Goal: Task Accomplishment & Management: Complete application form

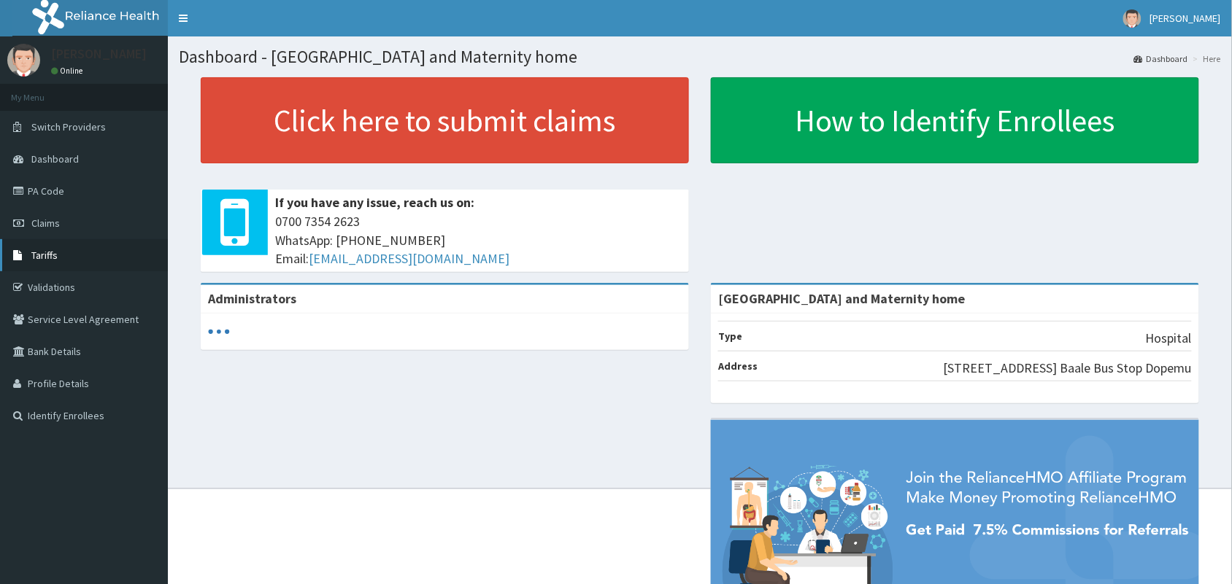
click at [45, 270] on link "Tariffs" at bounding box center [84, 255] width 168 height 32
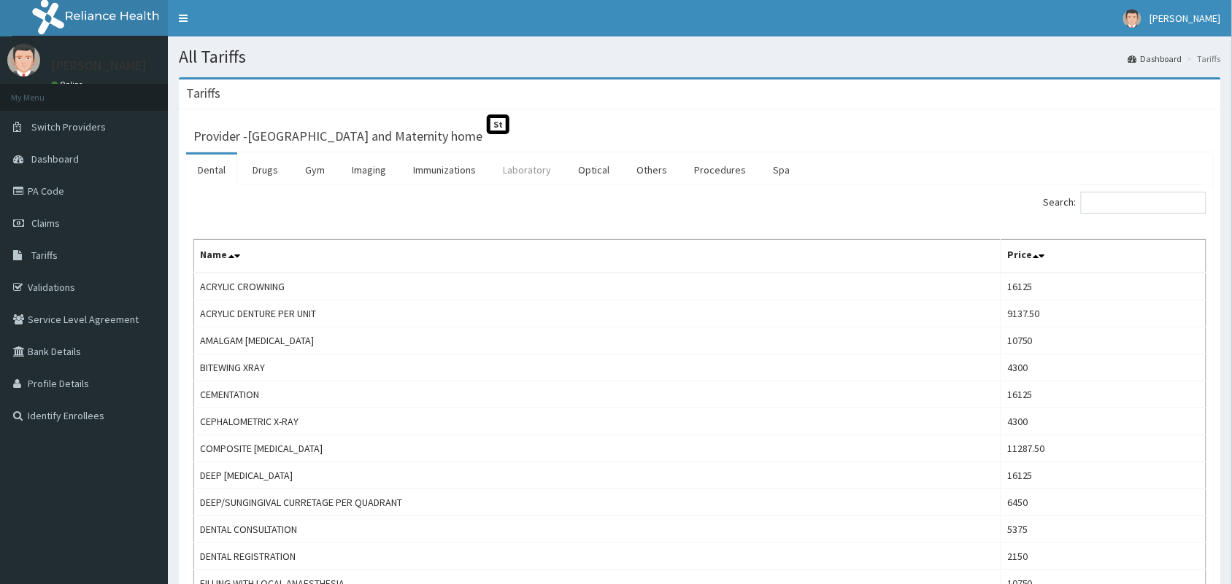
click at [538, 171] on link "Laboratory" at bounding box center [526, 170] width 71 height 31
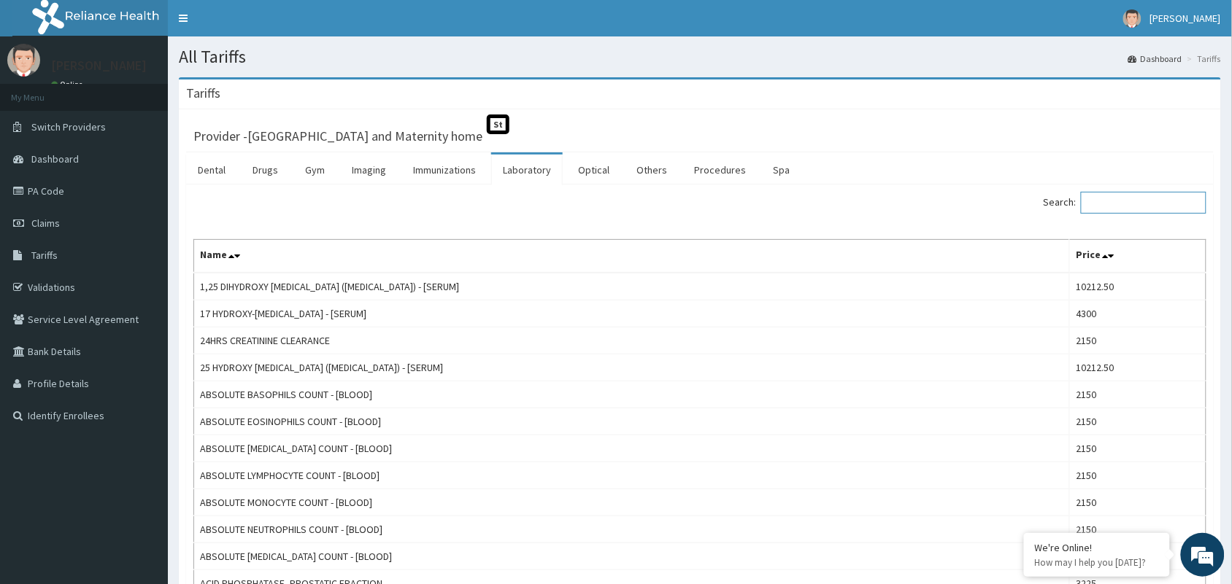
click at [1099, 208] on input "Search:" at bounding box center [1143, 203] width 125 height 22
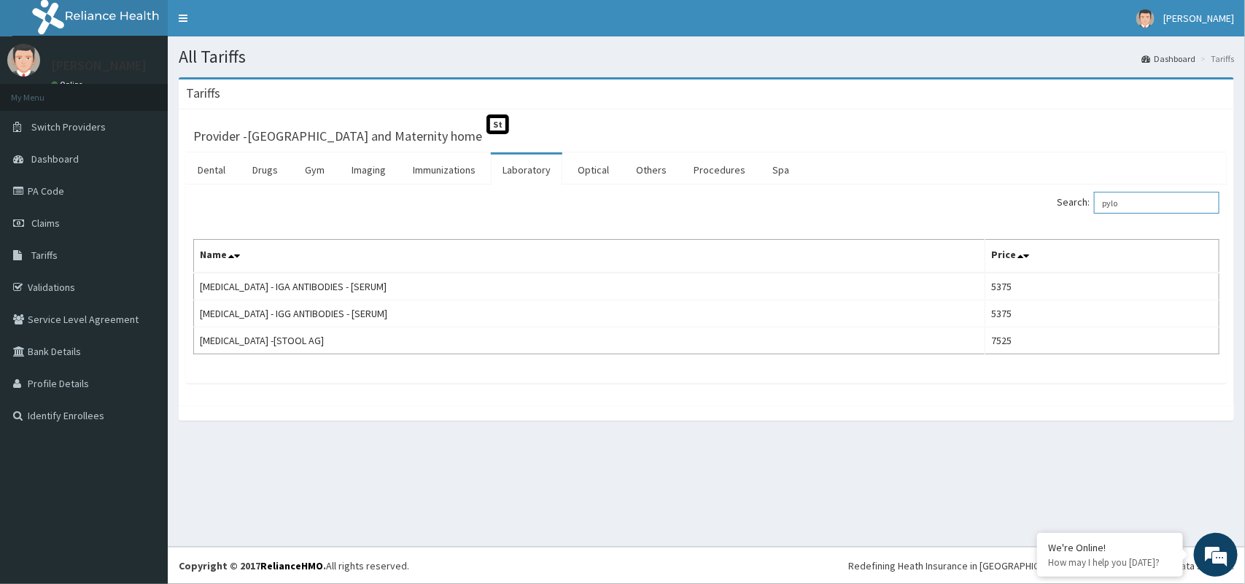
type input "pylo"
click at [55, 231] on link "Claims" at bounding box center [84, 223] width 168 height 32
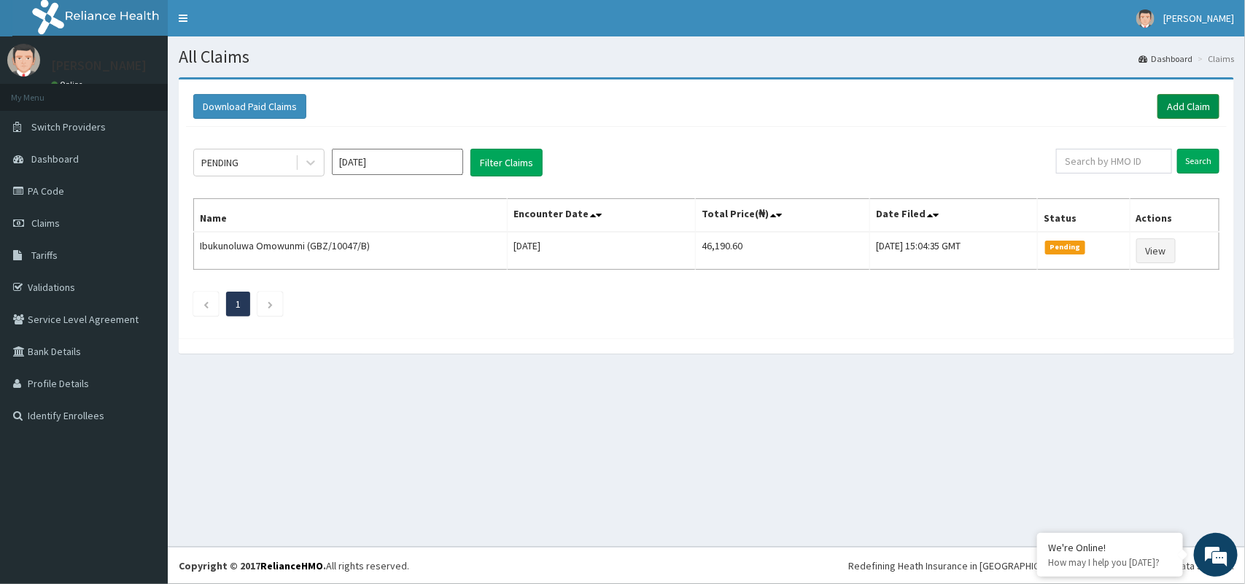
click at [1207, 106] on link "Add Claim" at bounding box center [1189, 106] width 62 height 25
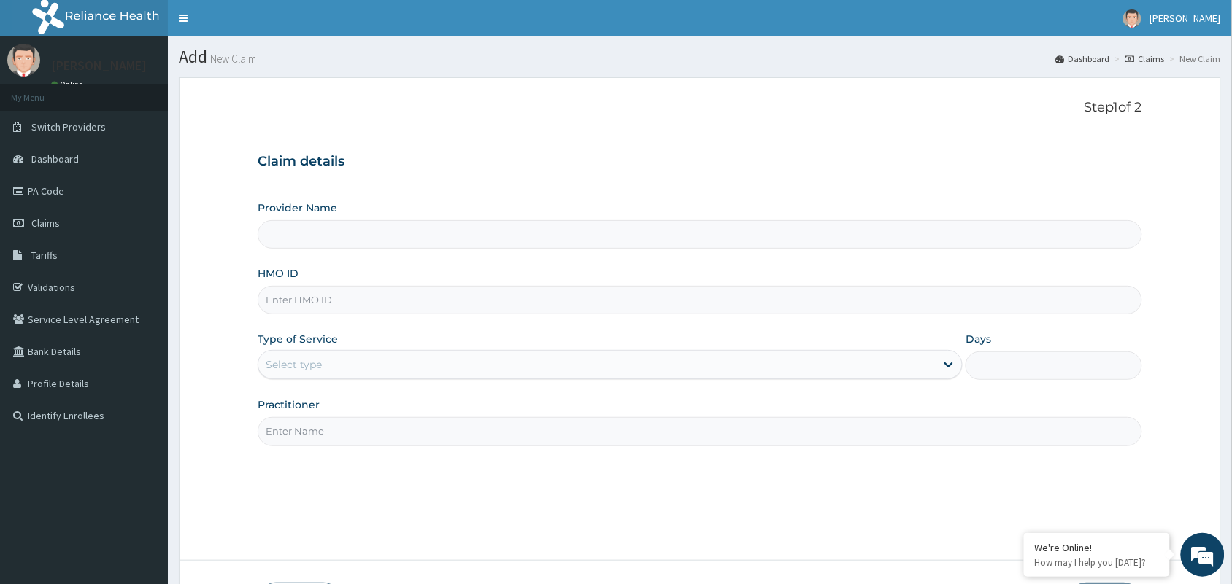
type input "[GEOGRAPHIC_DATA] and Maternity home"
click at [333, 293] on input "HMO ID" at bounding box center [700, 300] width 884 height 28
drag, startPoint x: 333, startPoint y: 293, endPoint x: 314, endPoint y: 293, distance: 19.0
paste input "MKK/10037/A"
type input "MKK/10037/A"
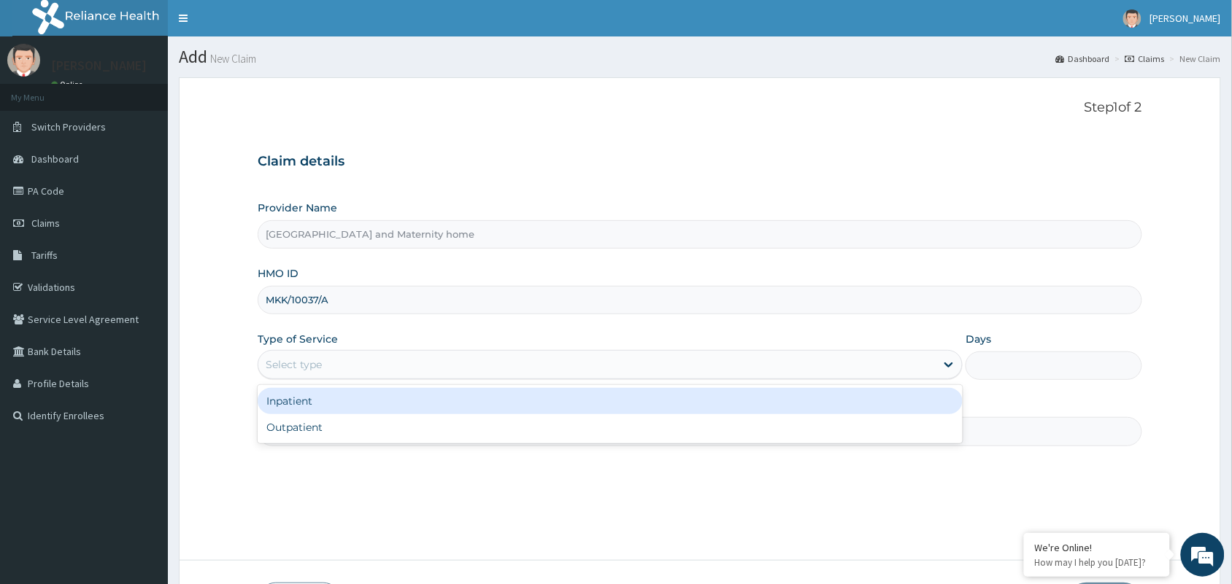
click at [356, 374] on div "Select type" at bounding box center [596, 364] width 677 height 23
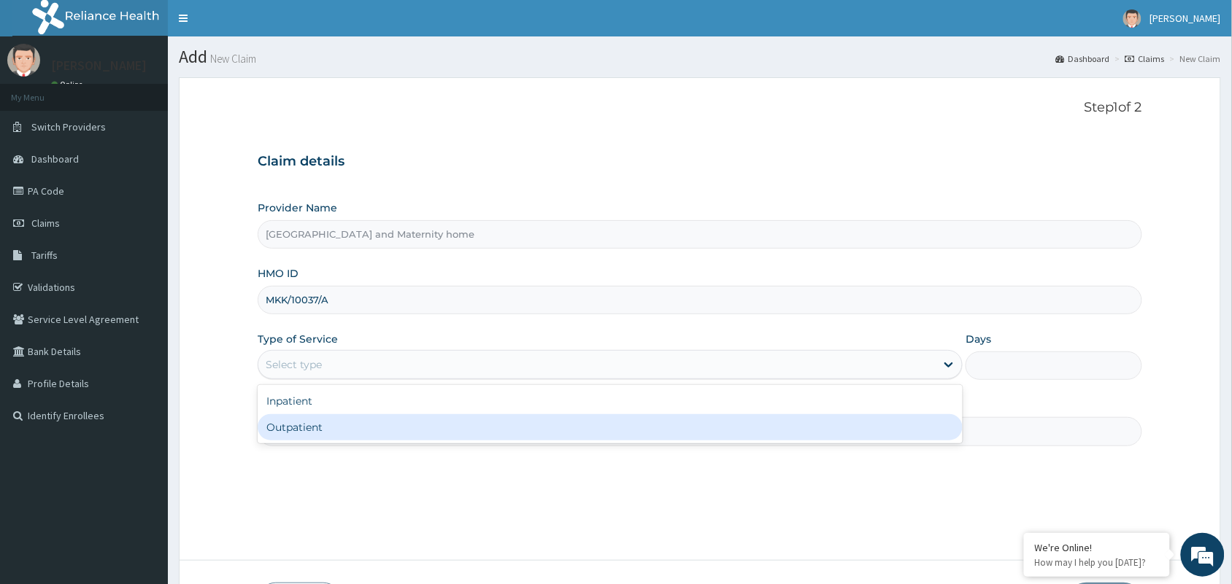
click at [350, 424] on div "Outpatient" at bounding box center [610, 427] width 705 height 26
type input "1"
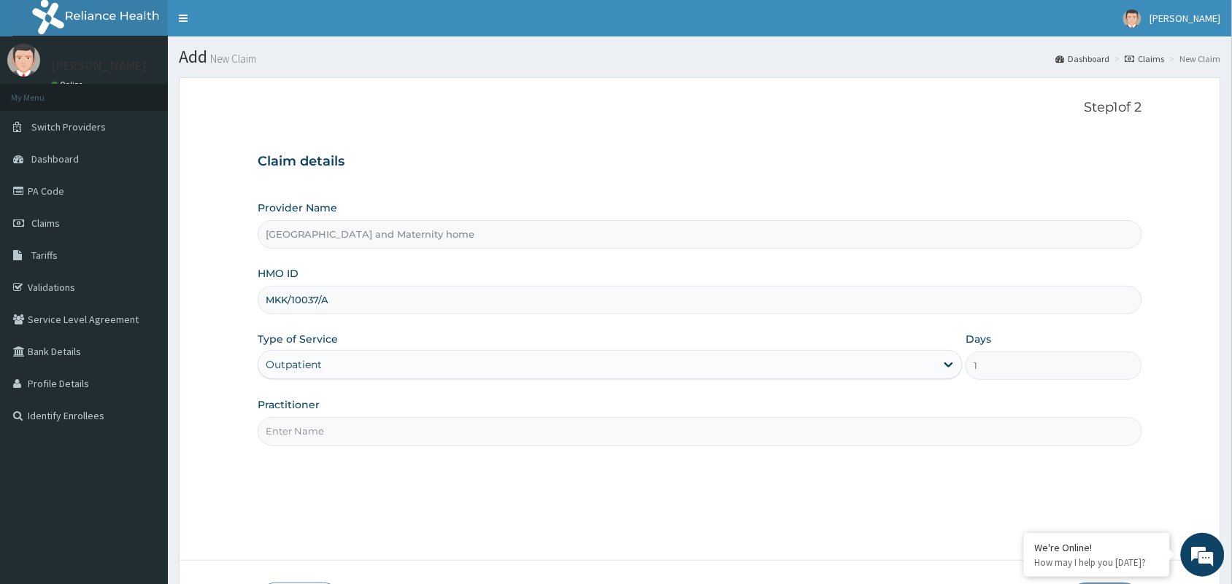
click at [350, 424] on input "Practitioner" at bounding box center [700, 431] width 884 height 28
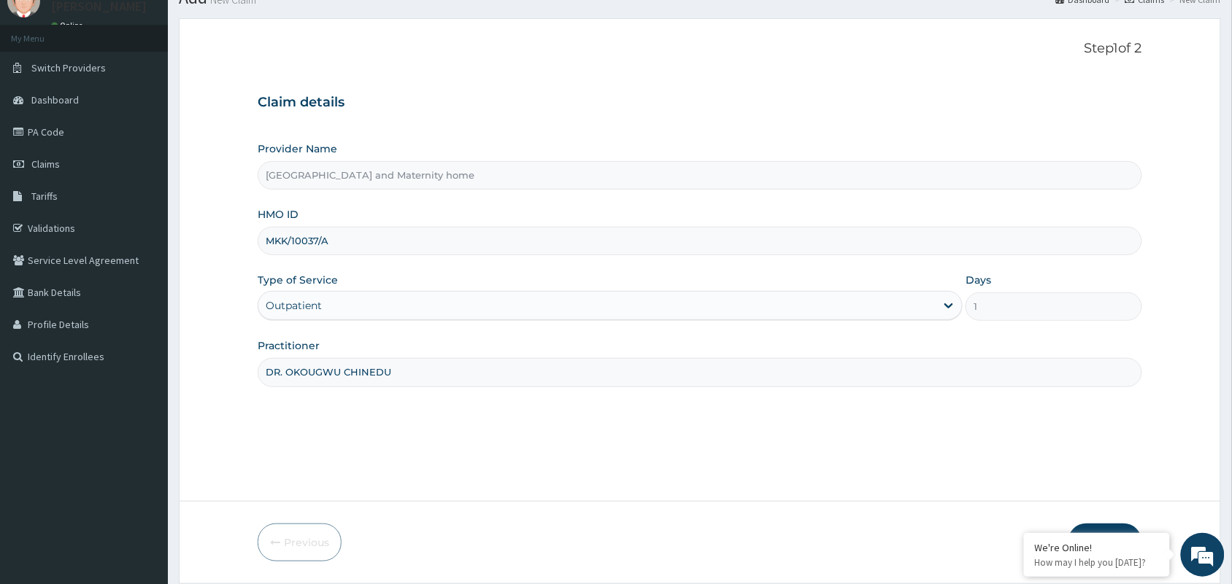
scroll to position [107, 0]
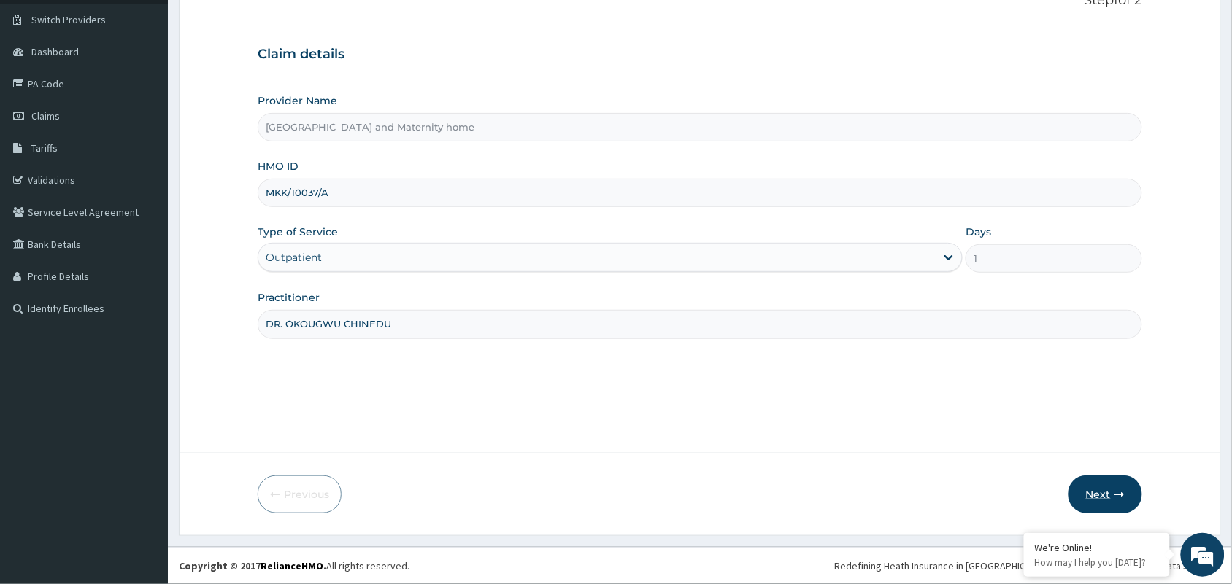
type input "DR. OKOUGWU CHINEDU"
click at [1111, 498] on button "Next" at bounding box center [1105, 495] width 74 height 38
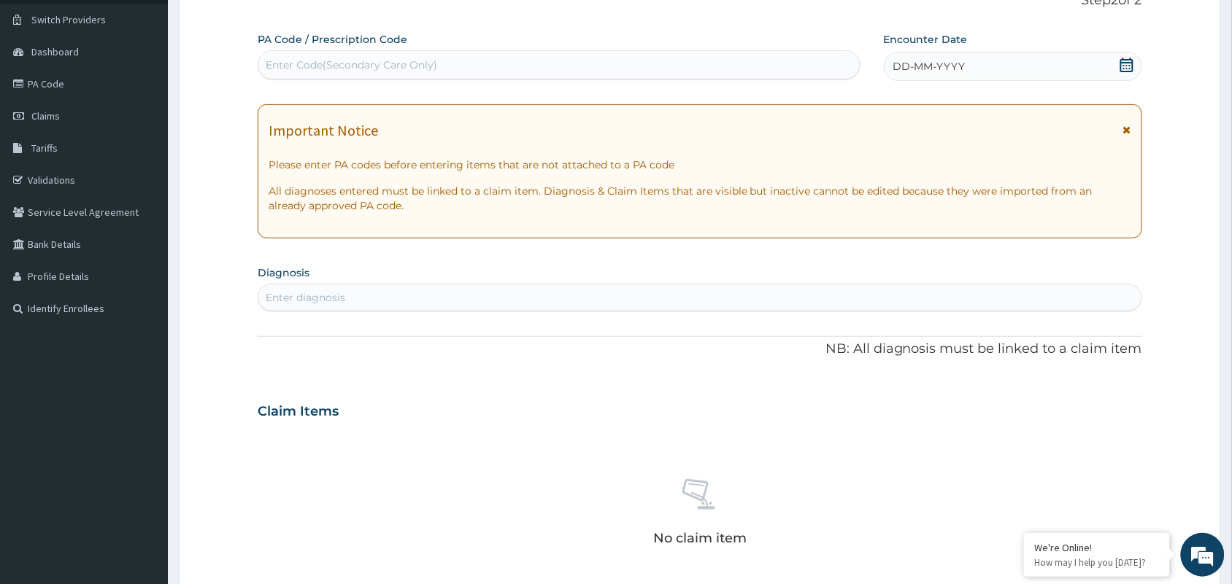
click at [286, 64] on div "Enter Code(Secondary Care Only)" at bounding box center [351, 65] width 171 height 15
paste input "PA/DBE7F7"
type input "PA/DBE7F7"
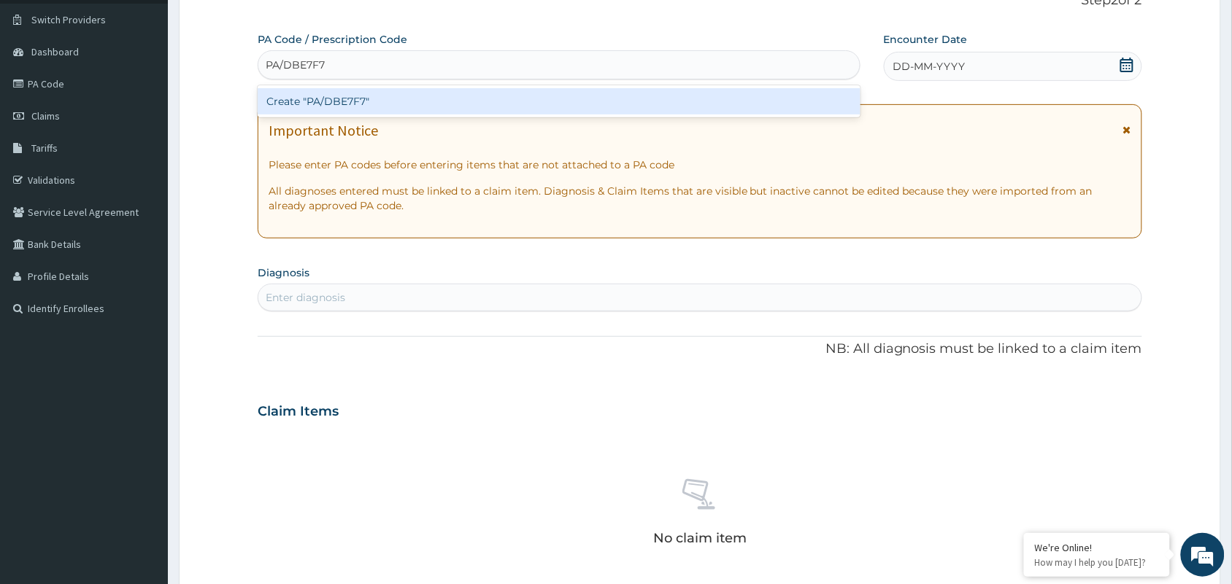
click at [285, 112] on div "Create "PA/DBE7F7"" at bounding box center [559, 101] width 603 height 26
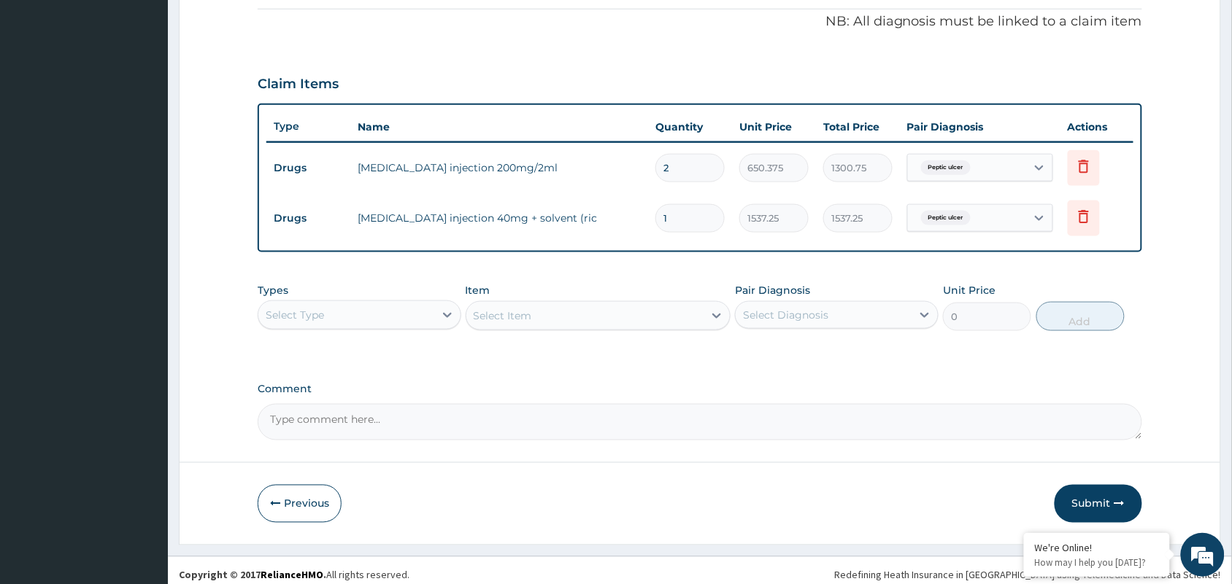
scroll to position [447, 0]
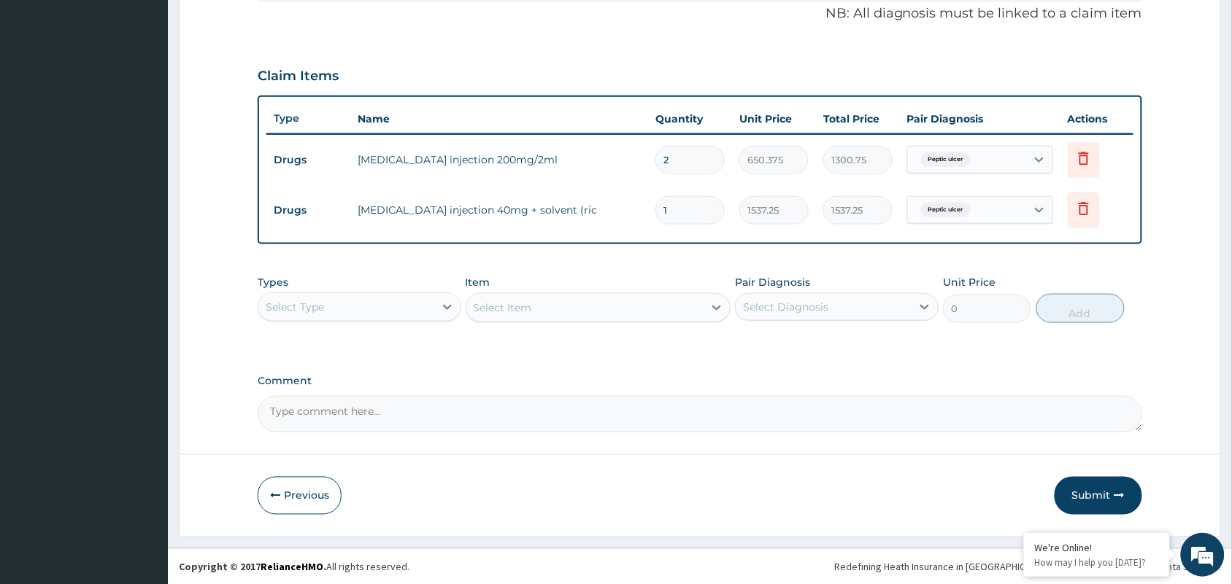
click at [309, 306] on div "Select Type" at bounding box center [295, 307] width 58 height 15
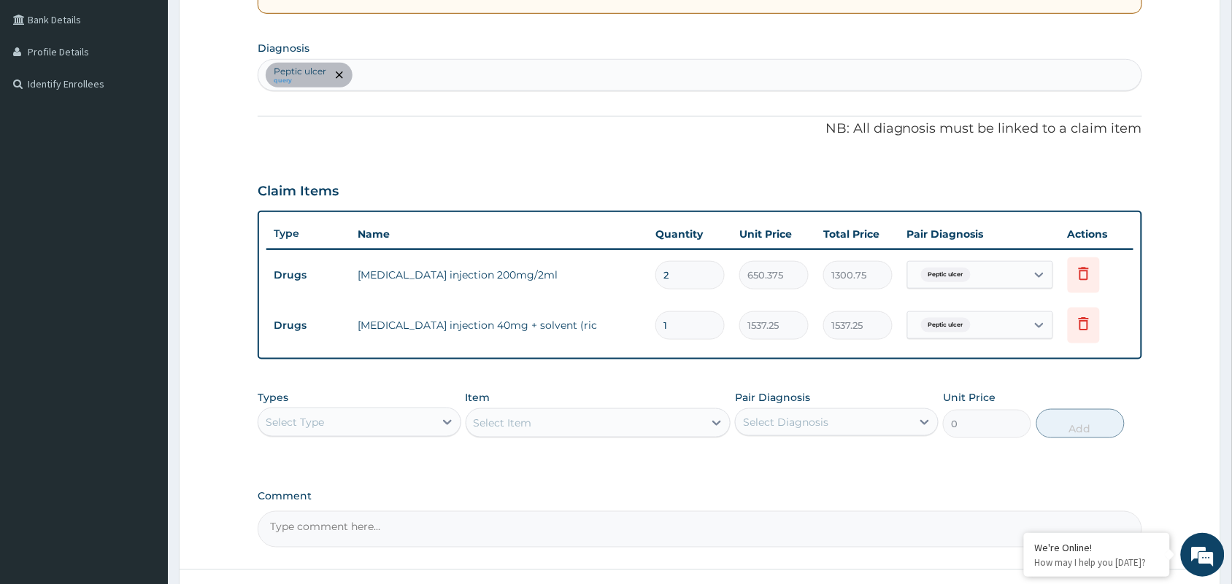
scroll to position [265, 0]
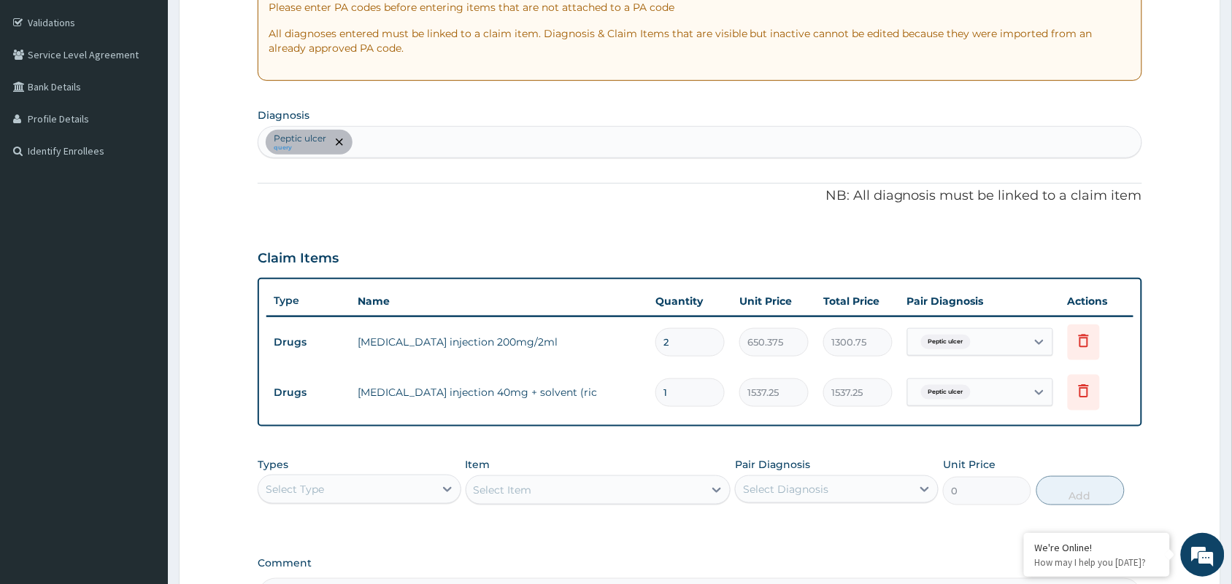
click at [391, 143] on div "Peptic ulcer query" at bounding box center [699, 142] width 883 height 31
type input "MALARIA"
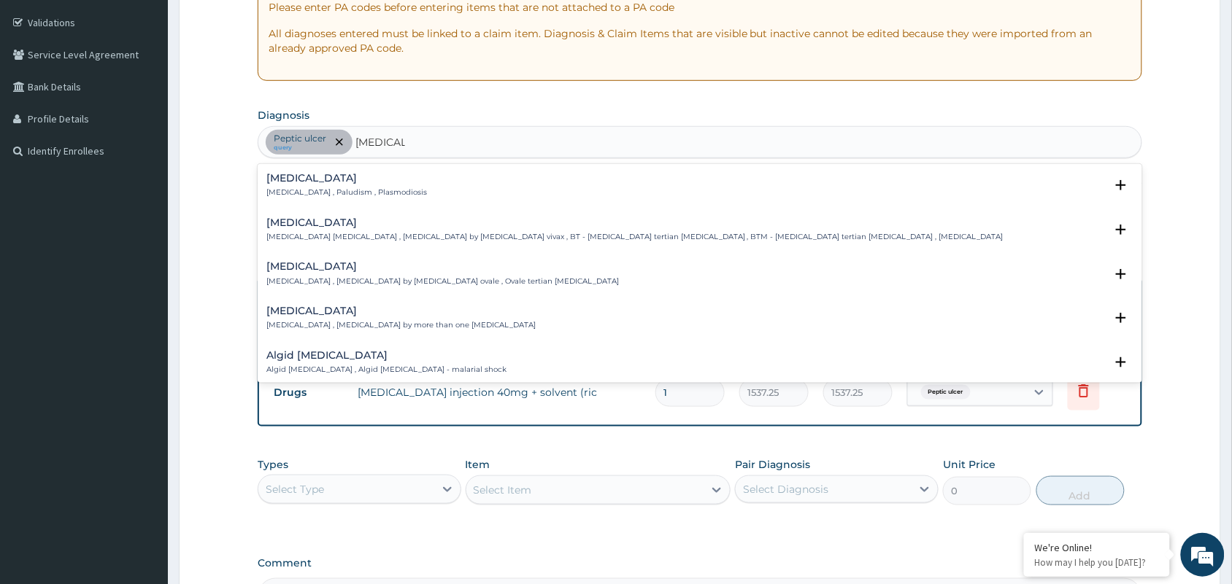
click at [285, 182] on h4 "Malaria" at bounding box center [346, 178] width 161 height 11
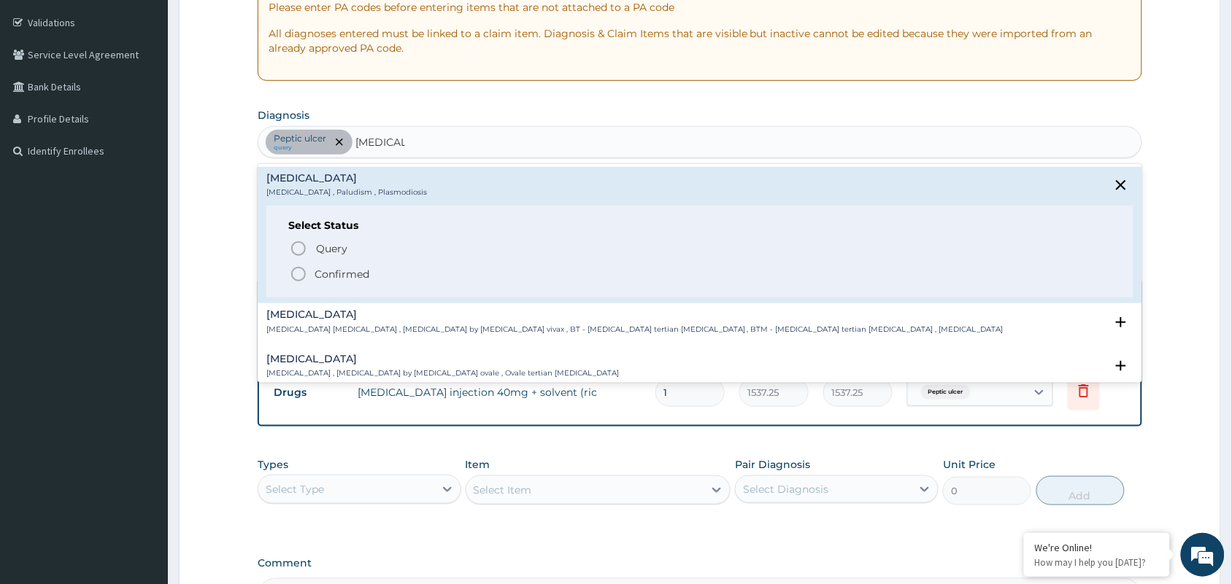
click at [294, 272] on icon "status option filled" at bounding box center [299, 275] width 18 height 18
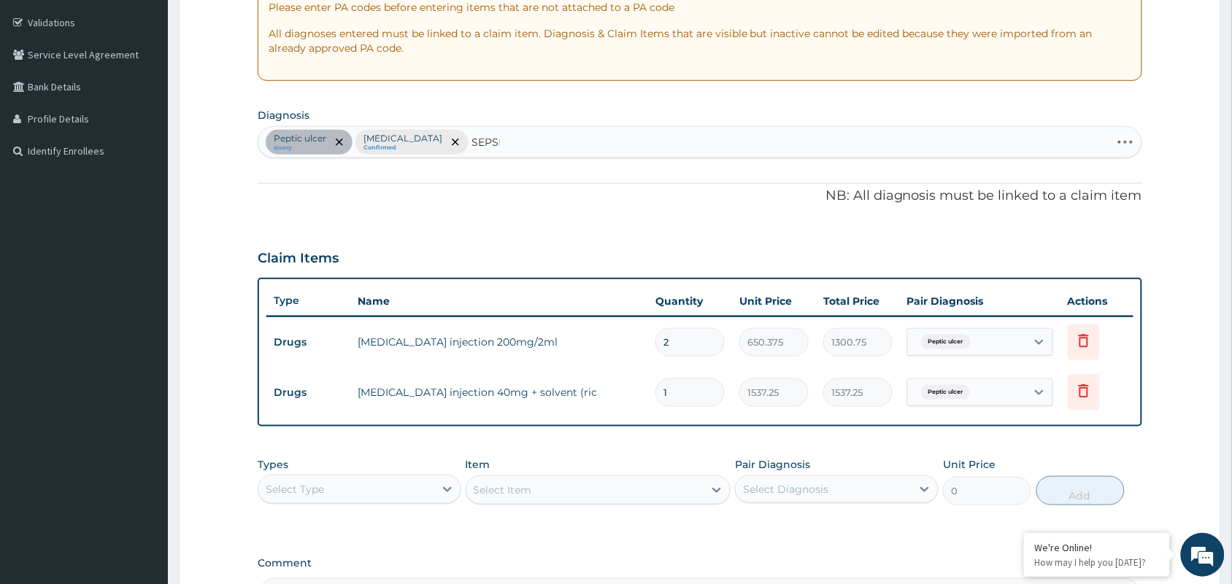
type input "SEPSIS"
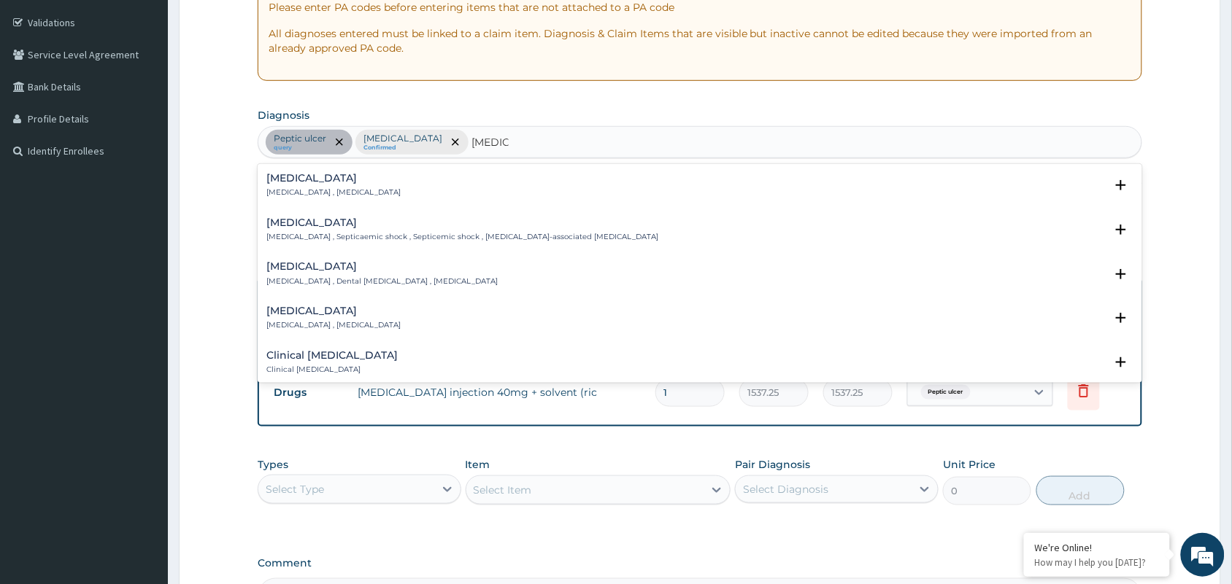
click at [285, 186] on div "Sepsis Systemic infection , Sepsis" at bounding box center [333, 186] width 134 height 26
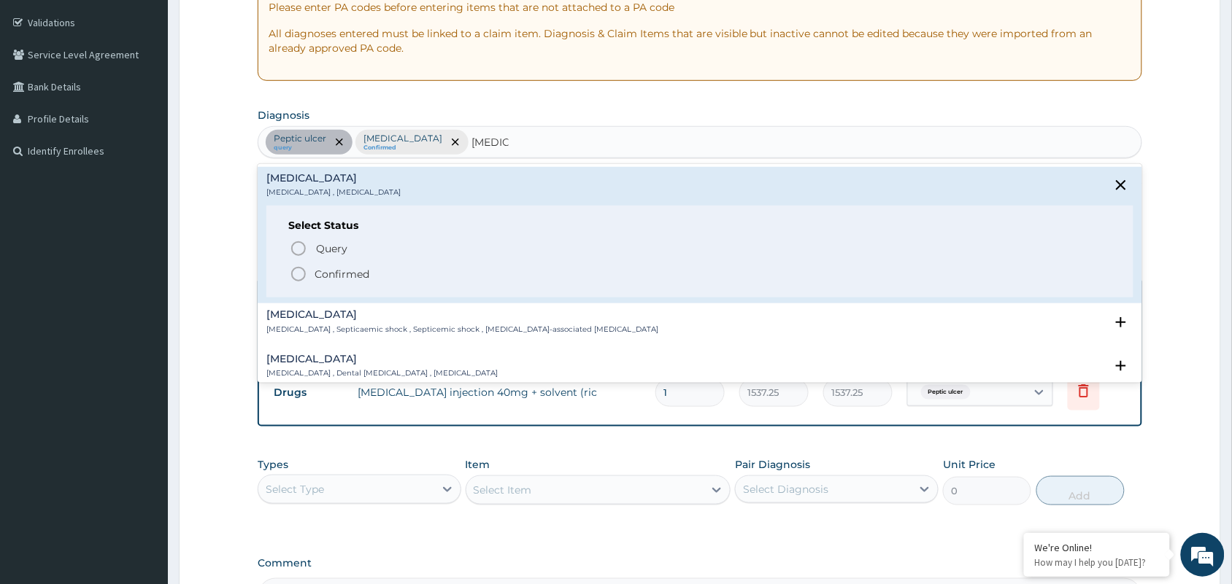
click at [293, 270] on circle "status option filled" at bounding box center [298, 274] width 13 height 13
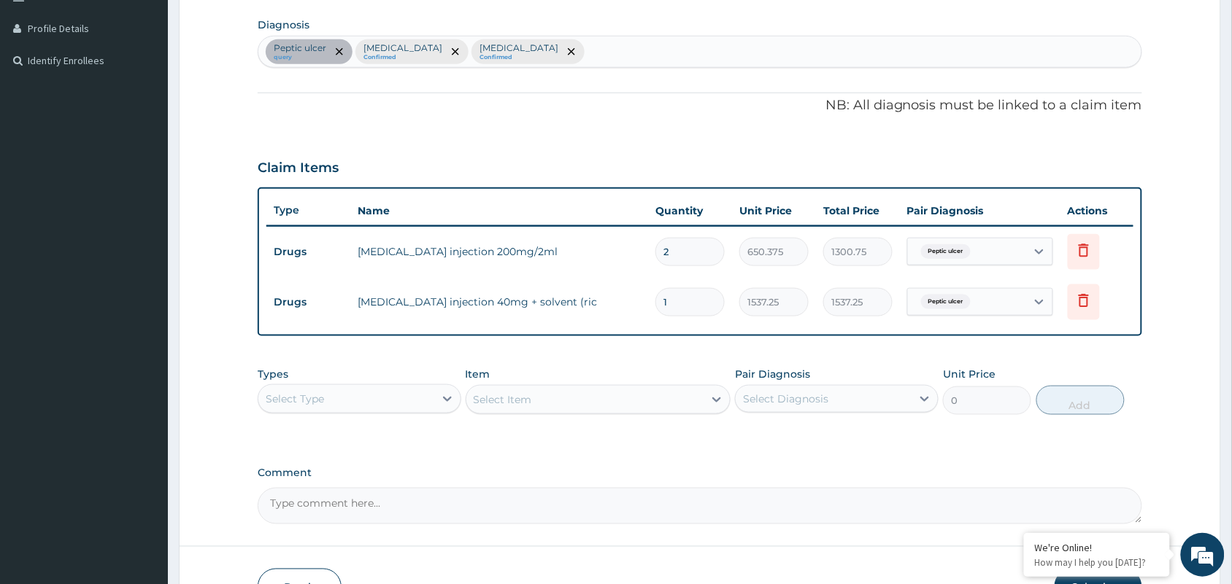
scroll to position [447, 0]
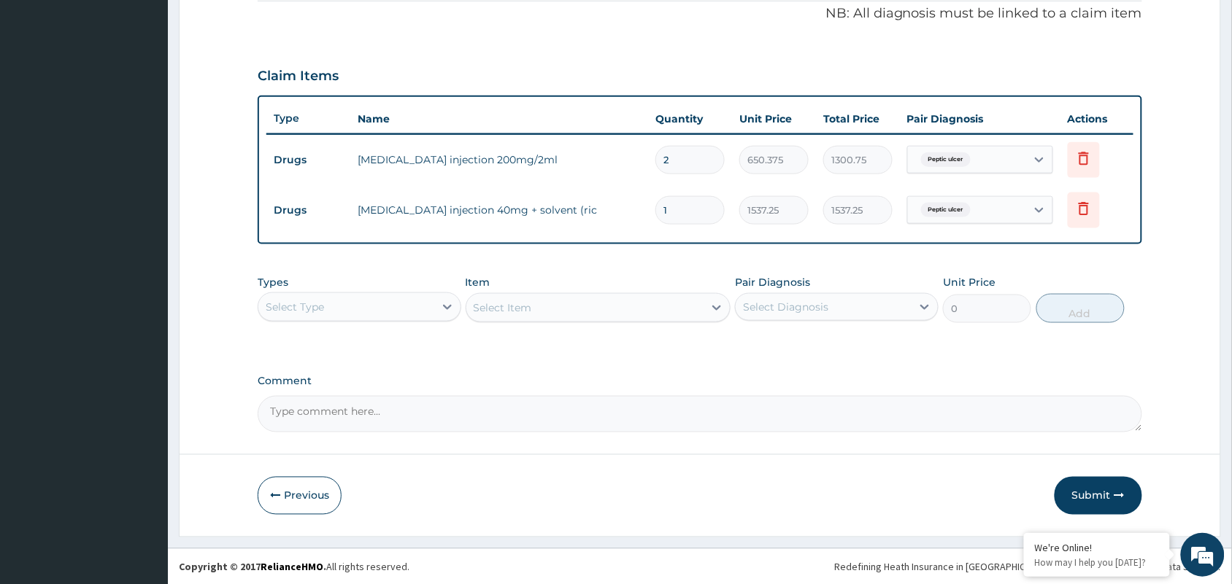
click at [323, 300] on div "Select Type" at bounding box center [295, 307] width 58 height 15
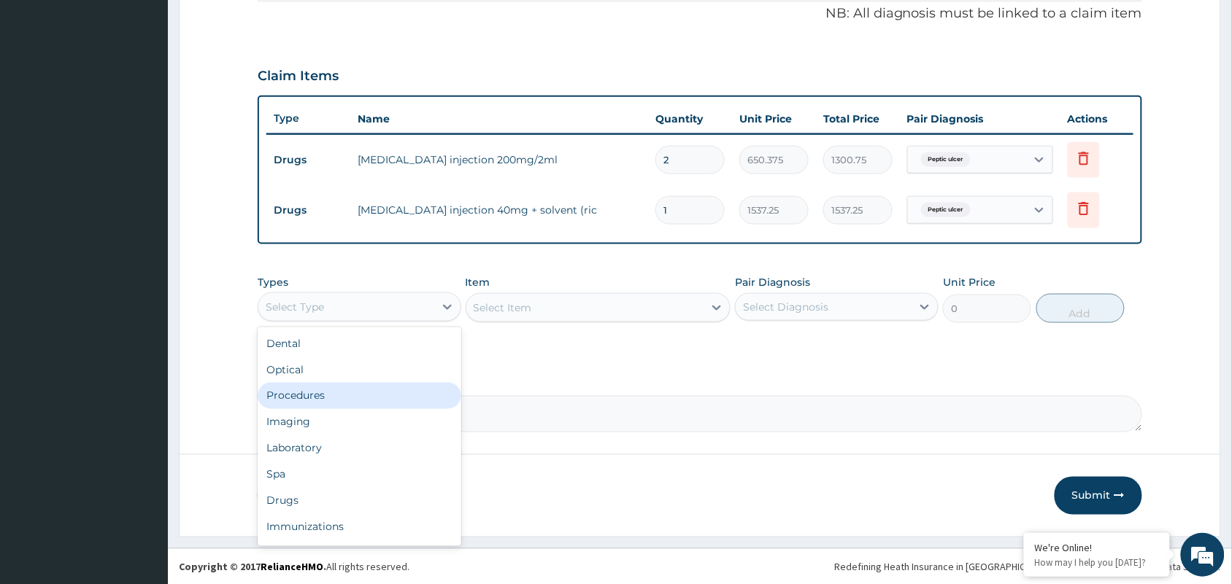
click at [343, 403] on div "Procedures" at bounding box center [360, 396] width 204 height 26
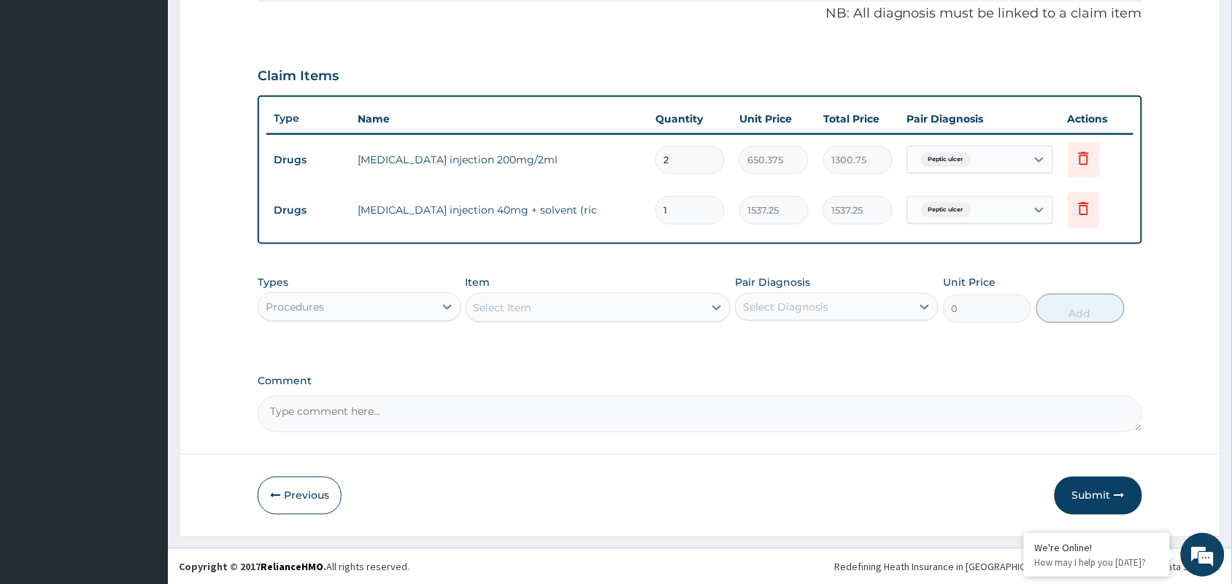
click at [586, 309] on div "Select Item" at bounding box center [585, 307] width 238 height 23
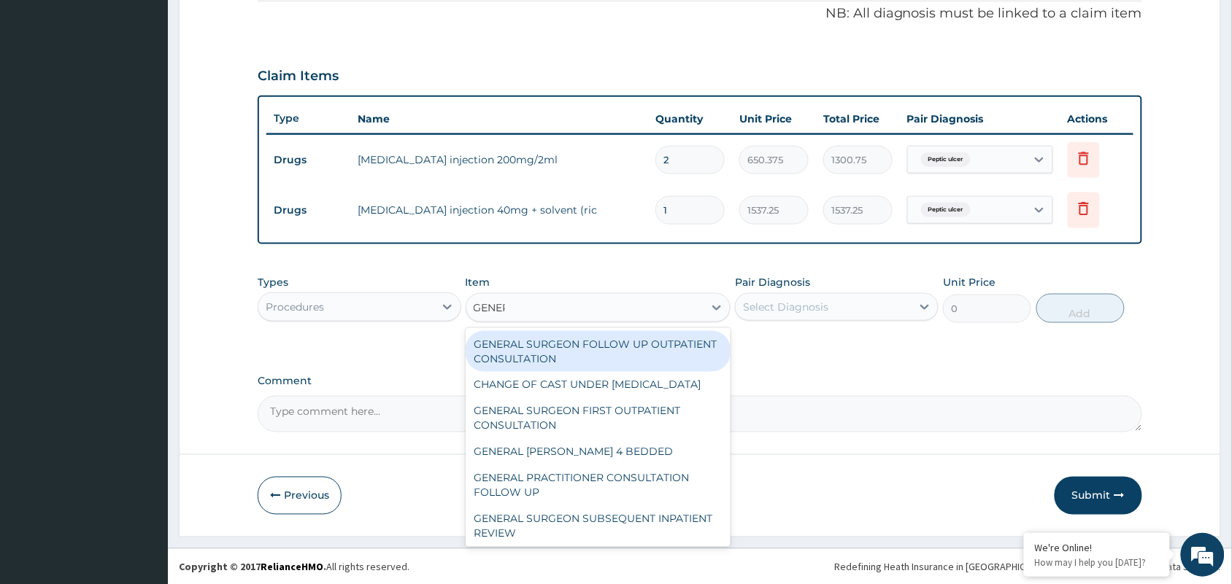
type input "GENERA"
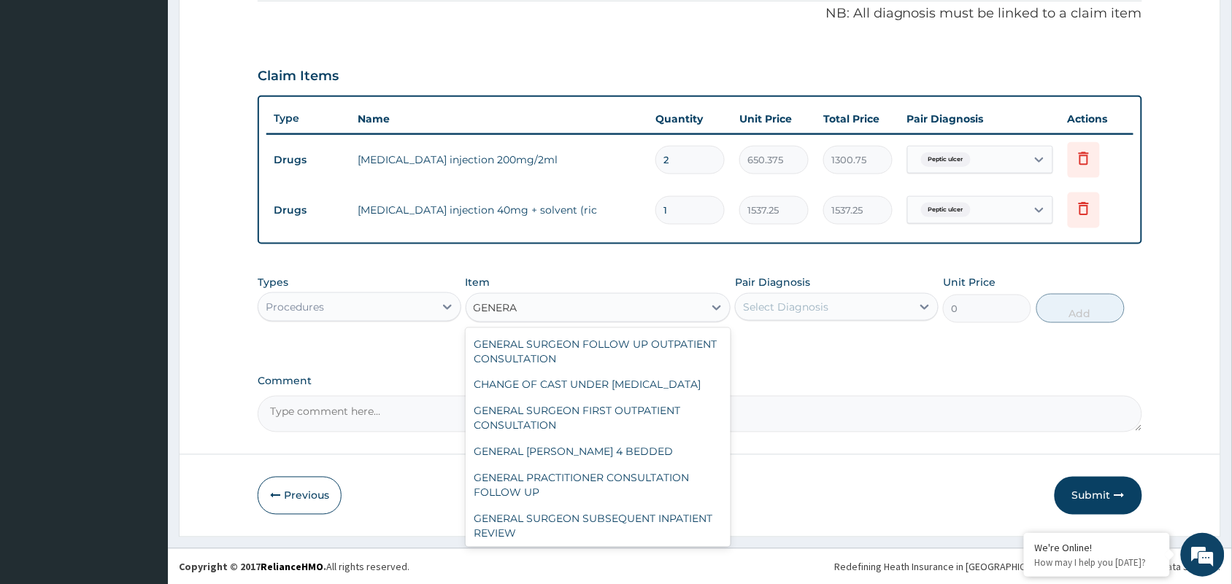
scroll to position [180, 0]
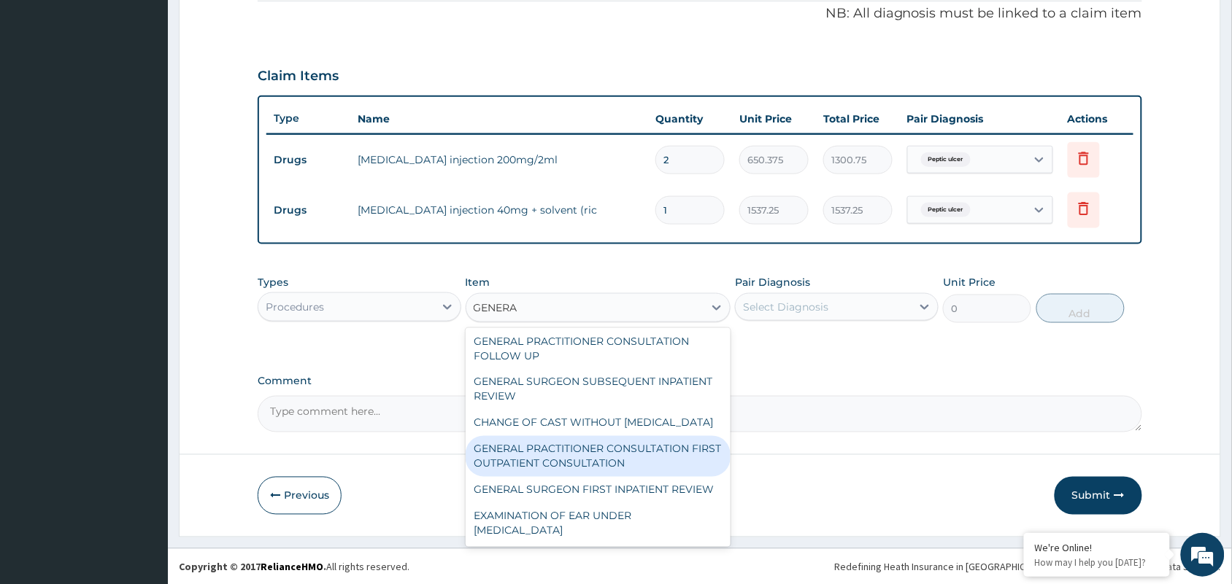
click at [560, 452] on div "GENERAL PRACTITIONER CONSULTATION FIRST OUTPATIENT CONSULTATION" at bounding box center [598, 456] width 266 height 41
type input "3547.5"
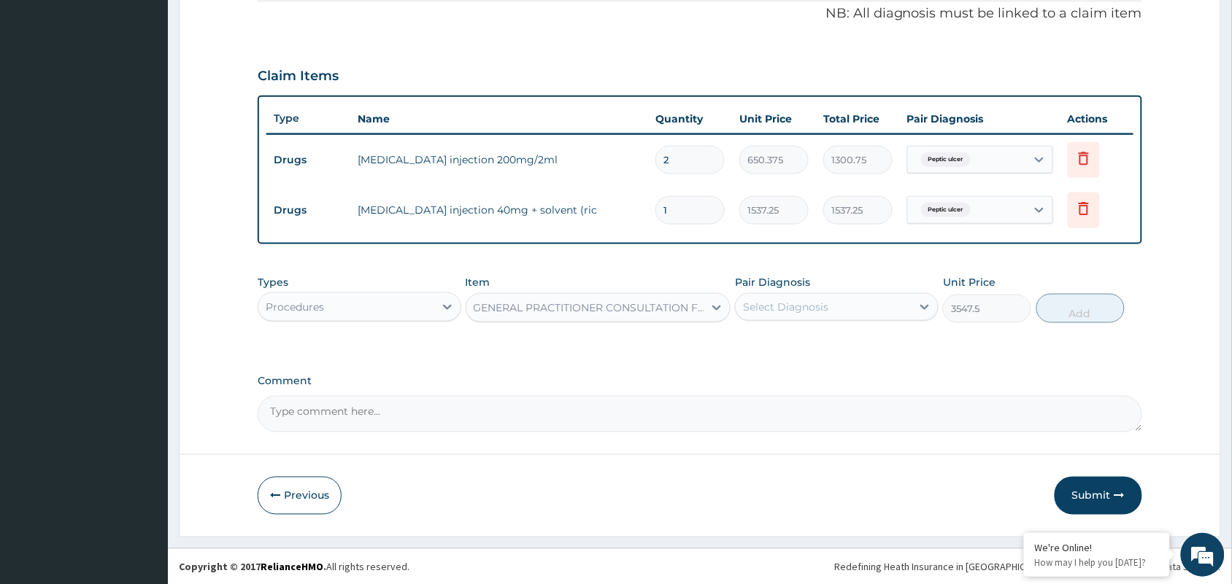
click at [801, 282] on label "Pair Diagnosis" at bounding box center [772, 282] width 75 height 15
click at [807, 301] on div "Select Diagnosis" at bounding box center [785, 307] width 85 height 15
click at [815, 334] on div "Peptic ulcer" at bounding box center [837, 345] width 204 height 30
checkbox input "true"
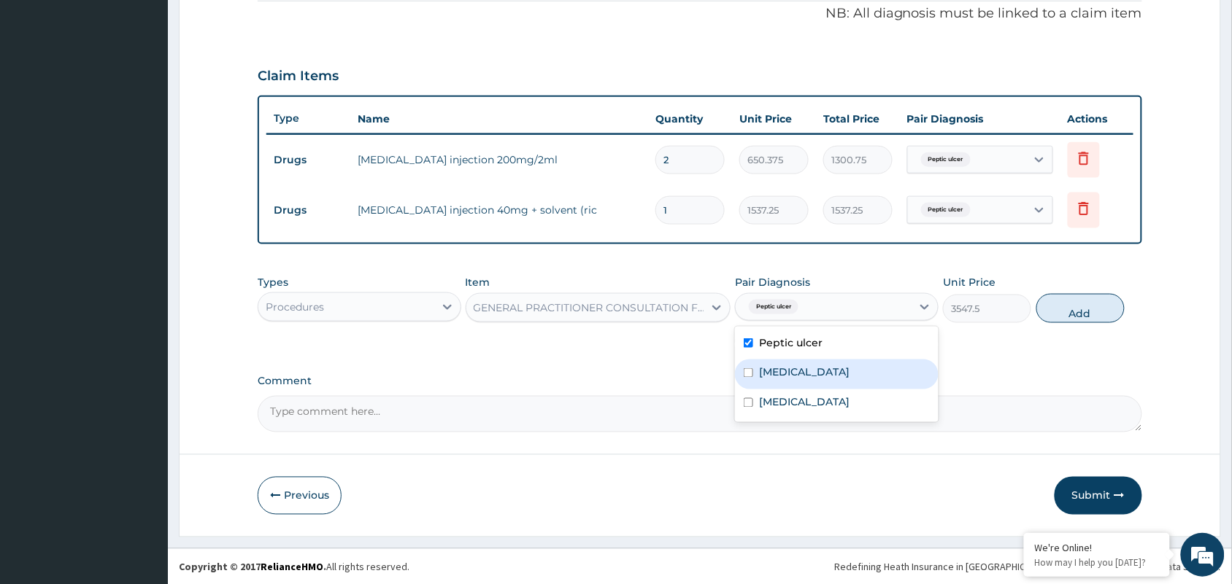
click at [811, 371] on div "Malaria" at bounding box center [837, 375] width 204 height 30
checkbox input "true"
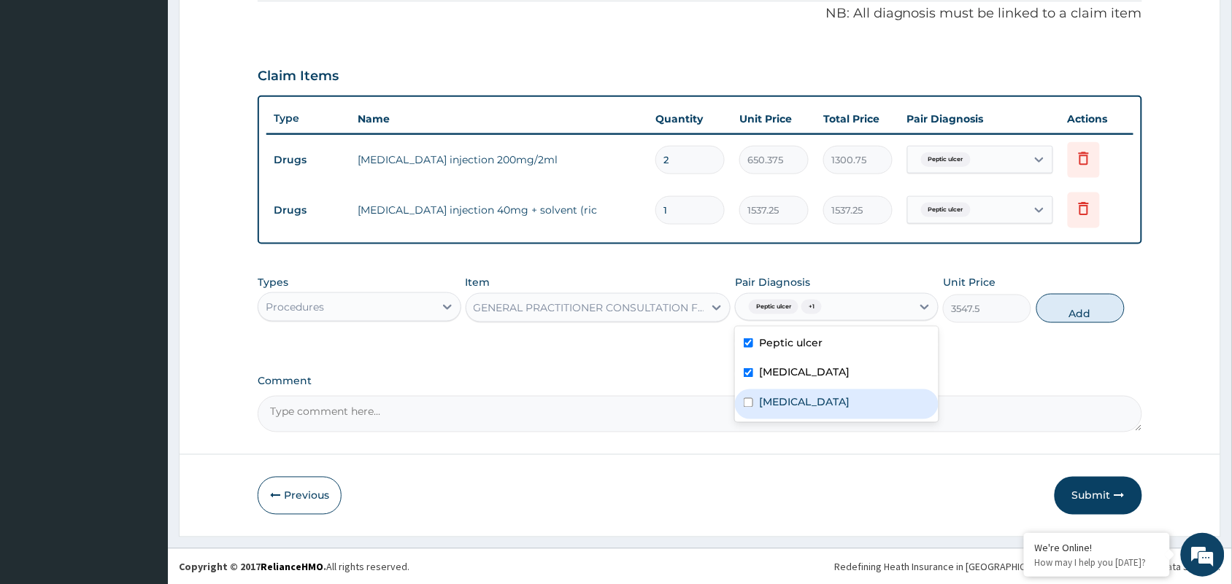
click at [768, 412] on div "Sepsis" at bounding box center [837, 405] width 204 height 30
checkbox input "true"
click at [1070, 304] on button "Add" at bounding box center [1080, 308] width 88 height 29
type input "0"
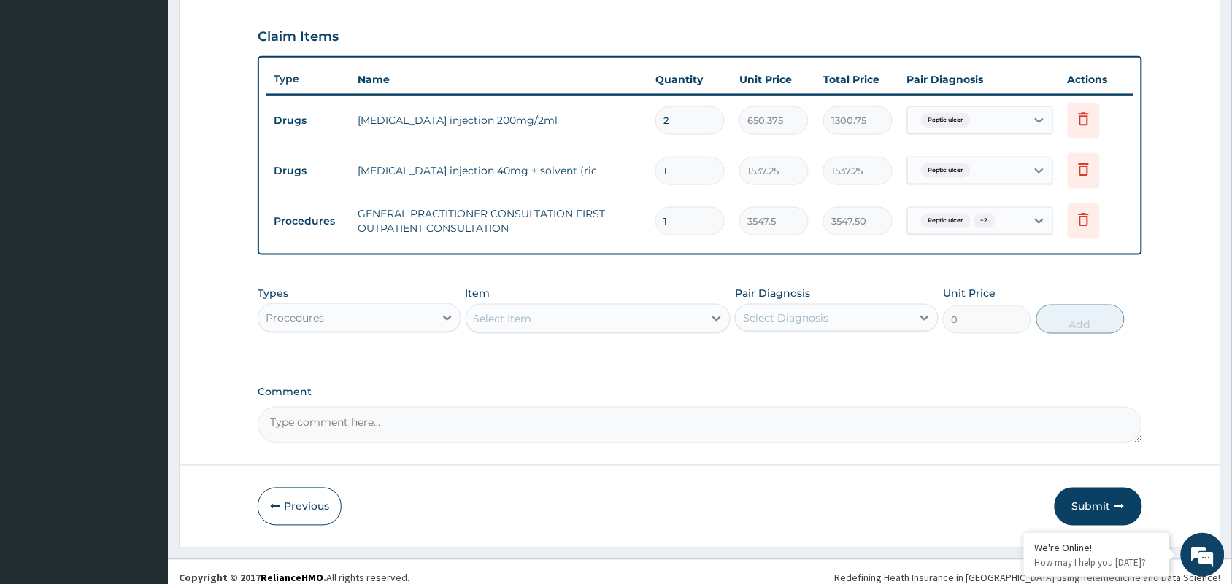
scroll to position [498, 0]
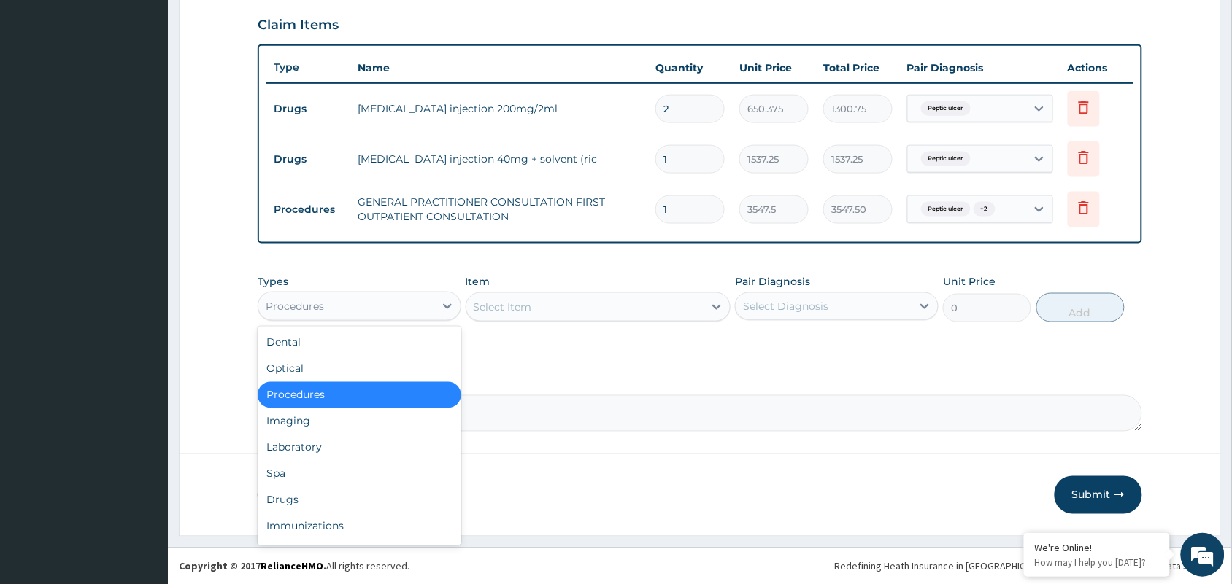
click at [347, 292] on div "Procedures" at bounding box center [360, 306] width 204 height 29
click at [315, 457] on div "Laboratory" at bounding box center [360, 448] width 204 height 26
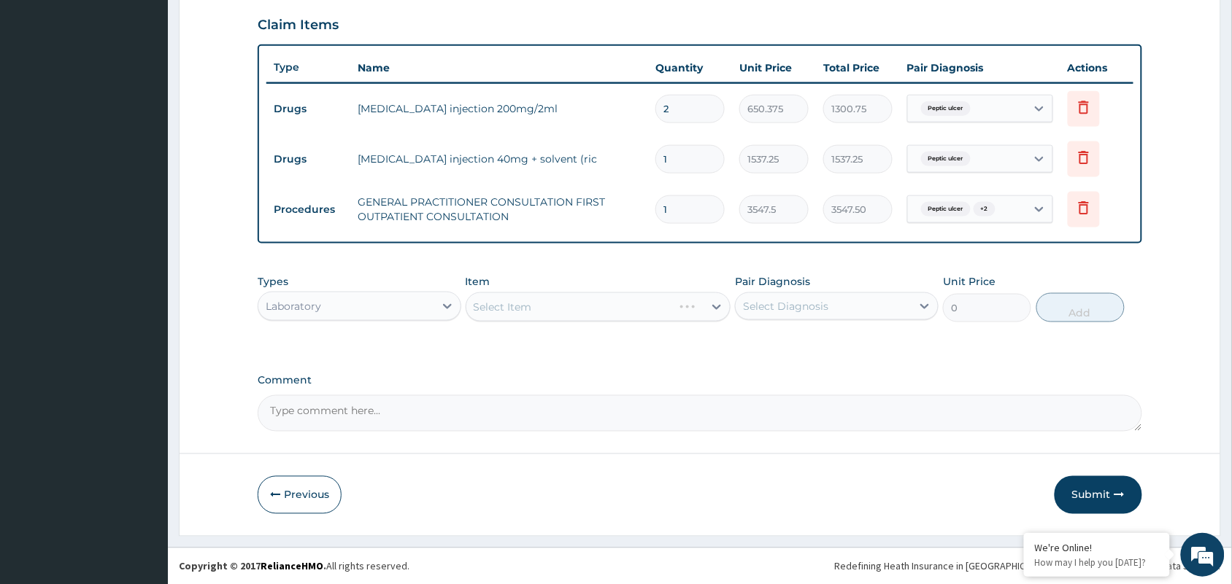
click at [611, 285] on div "Item Select Item" at bounding box center [598, 298] width 266 height 48
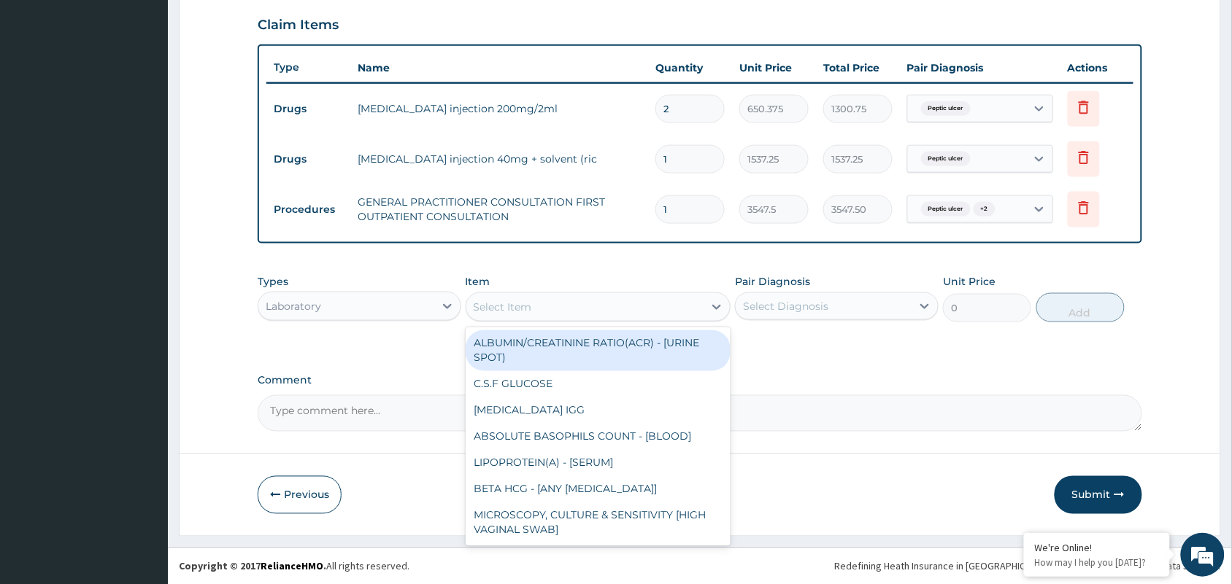
click at [611, 305] on div "Select Item" at bounding box center [585, 306] width 238 height 23
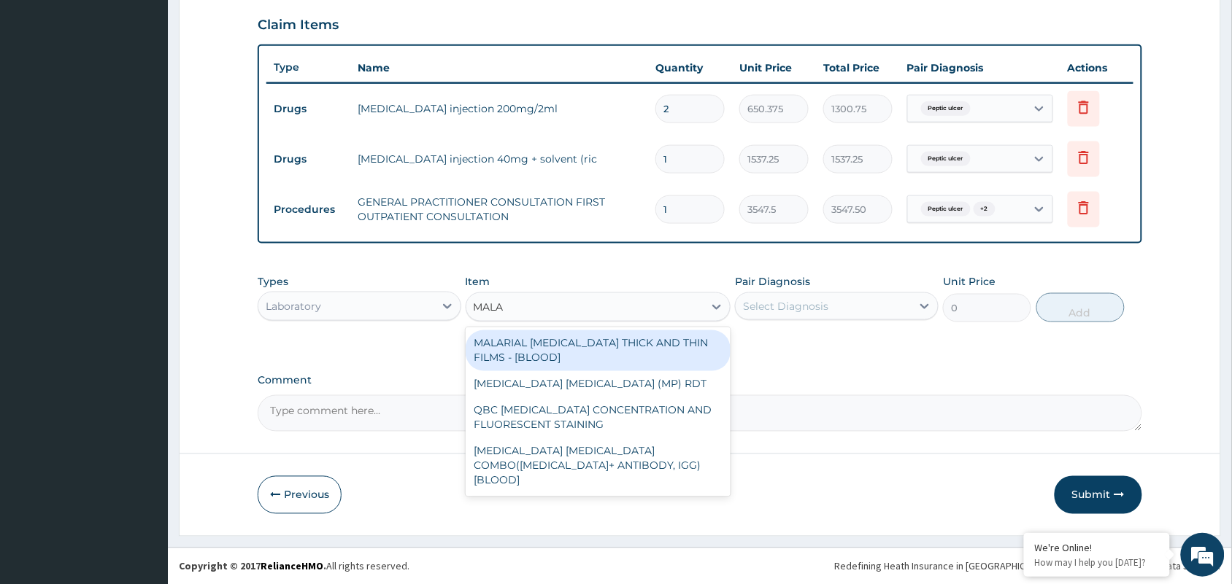
type input "MALAR"
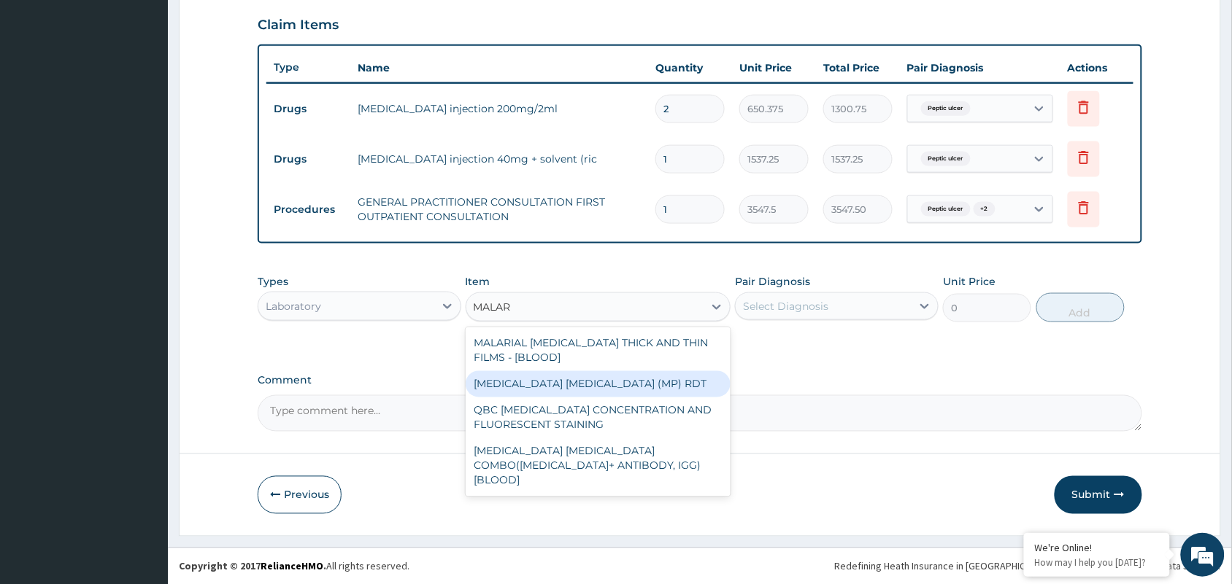
click at [600, 374] on div "MALARIA PARASITE (MP) RDT" at bounding box center [598, 384] width 266 height 26
type input "1612.5"
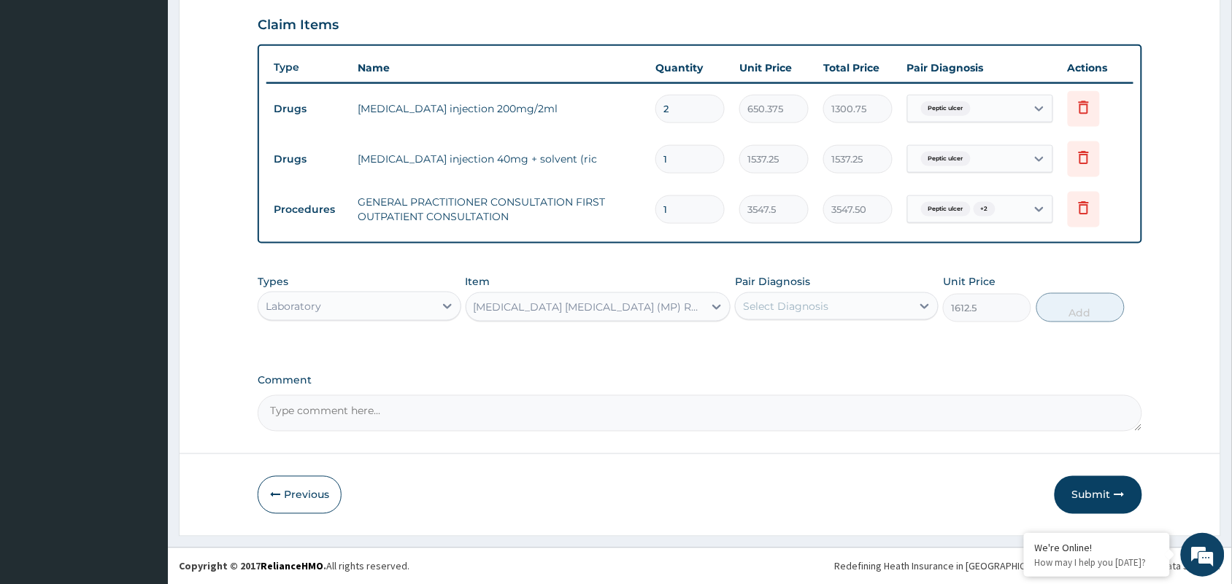
click at [840, 310] on div "Select Diagnosis" at bounding box center [823, 306] width 176 height 23
click at [839, 363] on div "Malaria" at bounding box center [837, 374] width 204 height 30
checkbox input "true"
click at [1072, 309] on button "Add" at bounding box center [1080, 307] width 88 height 29
type input "0"
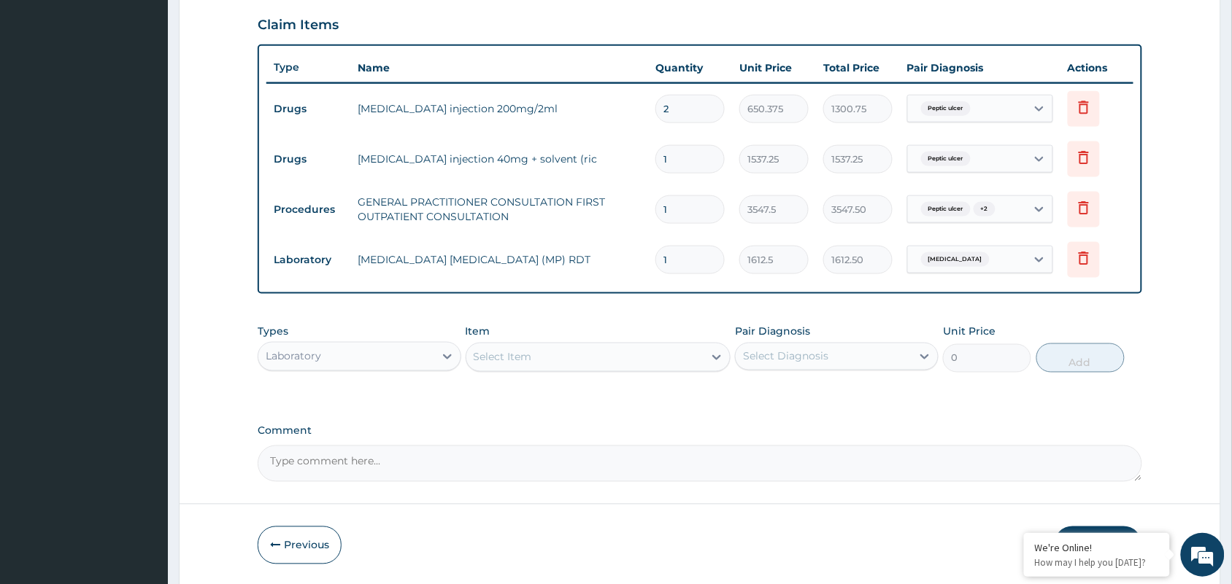
scroll to position [549, 0]
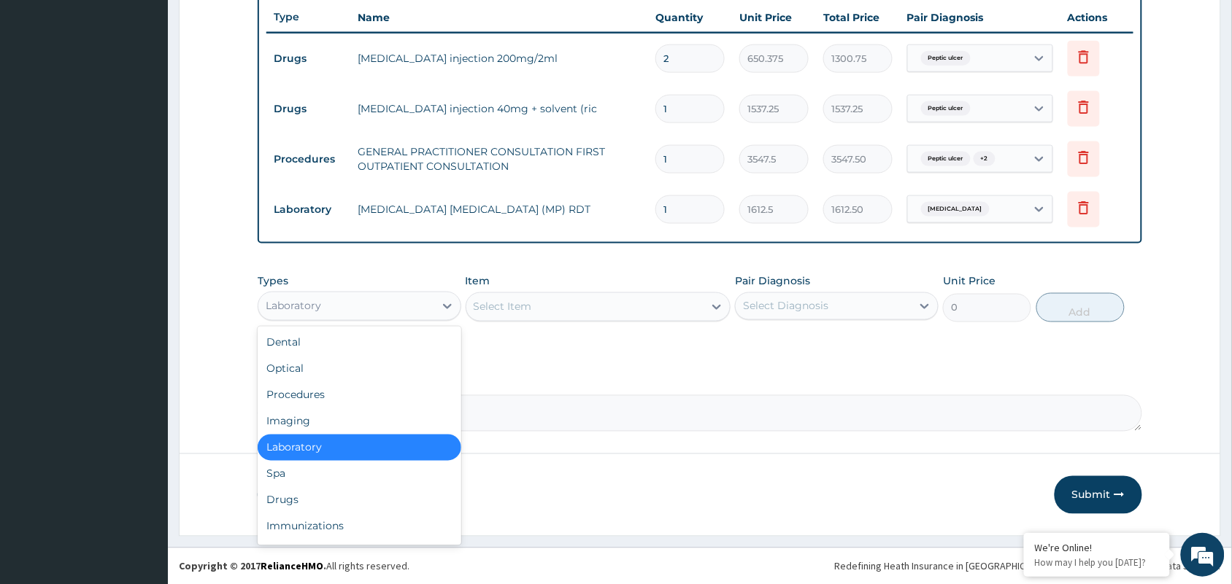
click at [349, 303] on div "Laboratory" at bounding box center [346, 306] width 176 height 23
click at [310, 514] on div "Immunizations" at bounding box center [360, 527] width 204 height 26
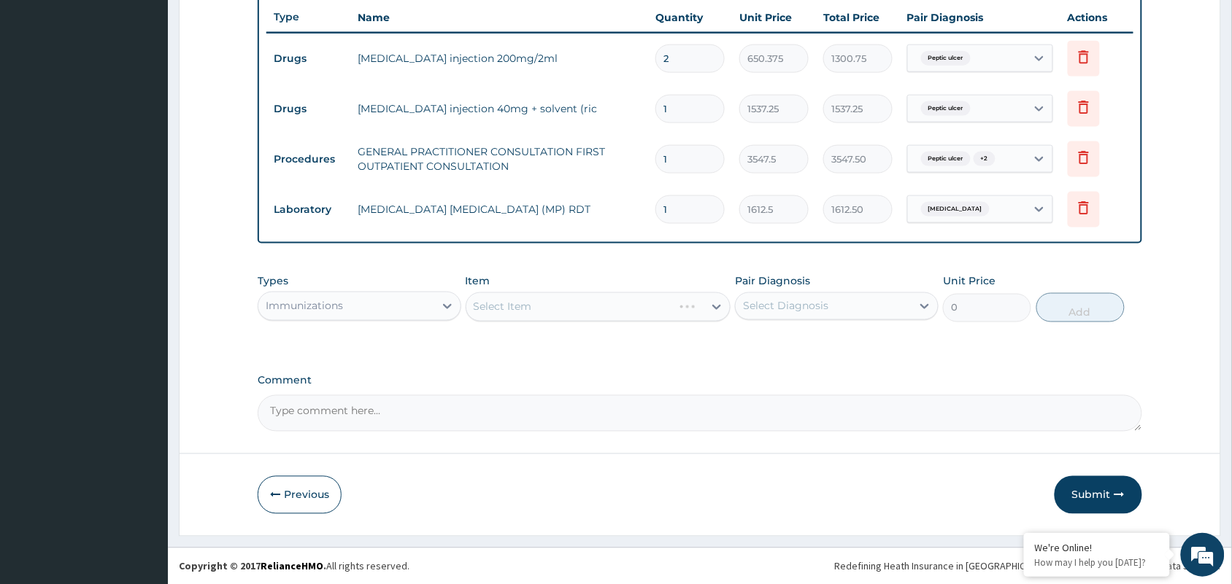
click at [370, 314] on div "Immunizations" at bounding box center [346, 306] width 176 height 23
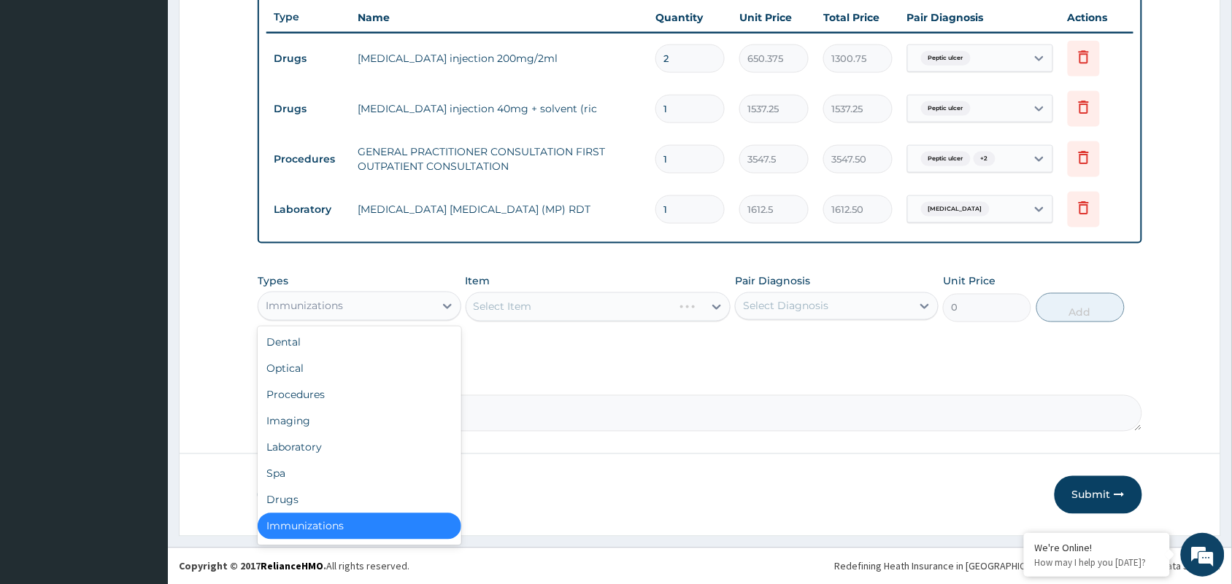
scroll to position [2, 0]
click at [304, 497] on div "Drugs" at bounding box center [360, 498] width 204 height 26
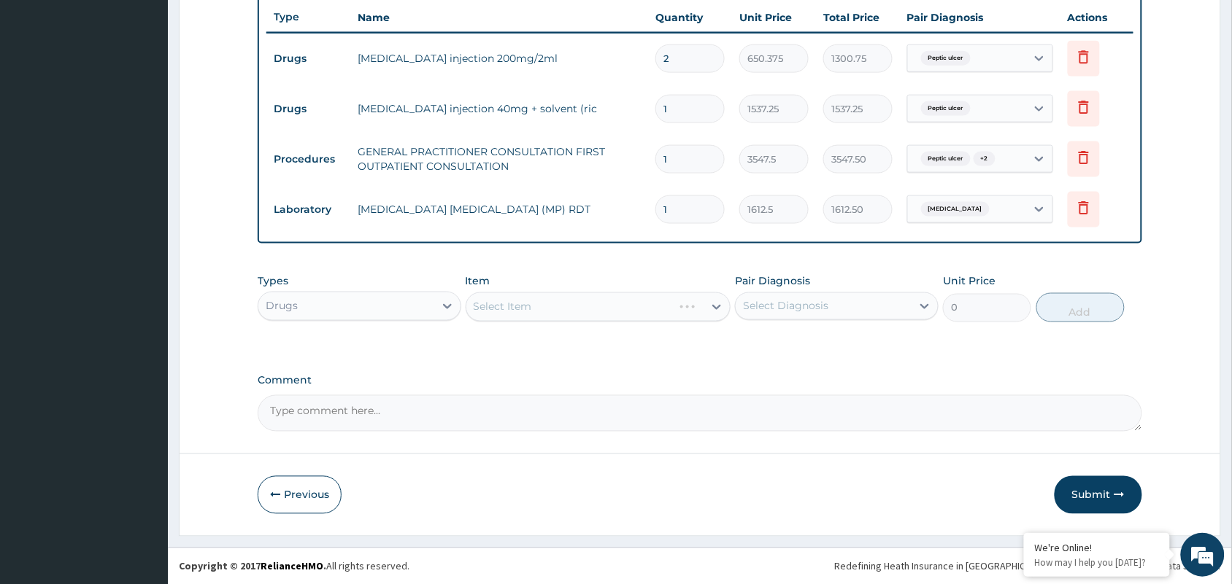
click at [669, 301] on div "Select Item" at bounding box center [598, 307] width 266 height 29
click at [487, 300] on div "Select Item" at bounding box center [503, 307] width 58 height 15
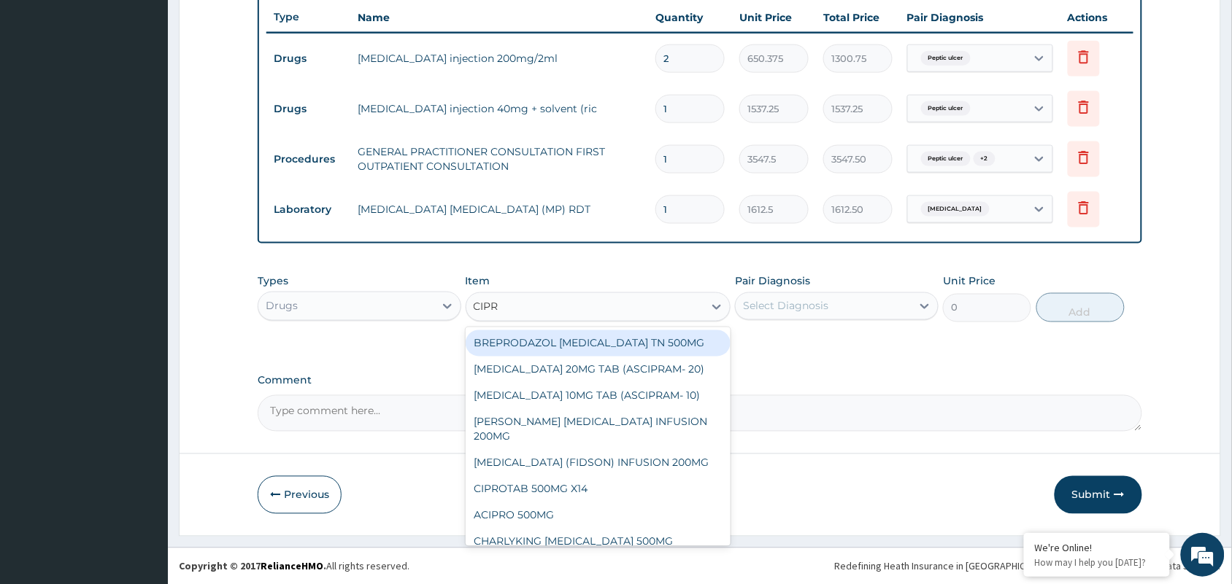
type input "CIPRO"
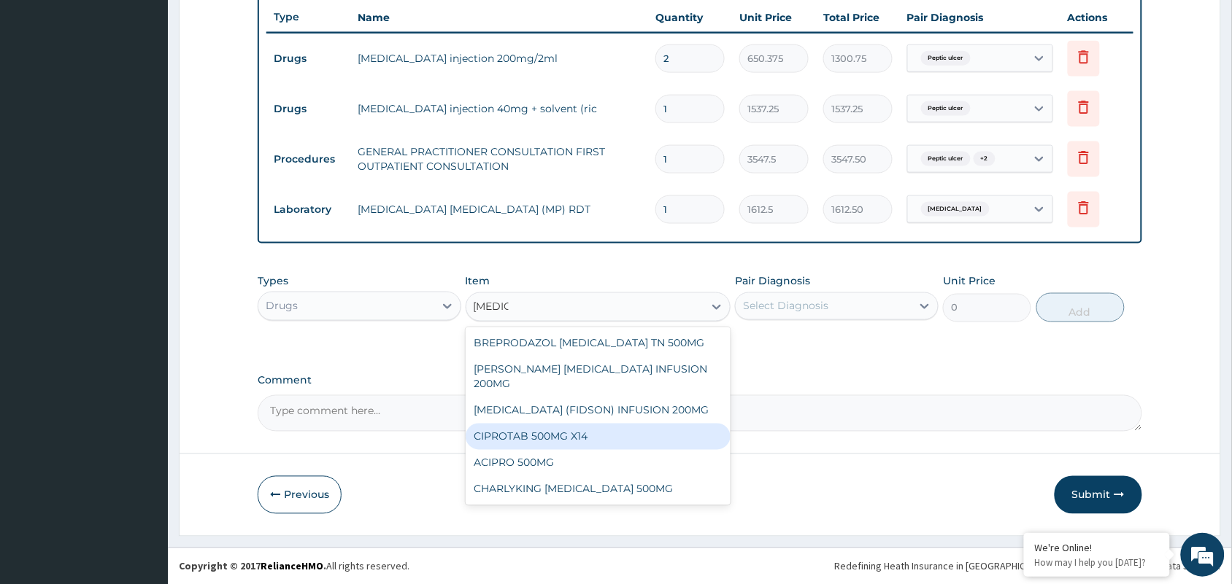
click at [496, 438] on div "CIPROTAB 500MG X14" at bounding box center [598, 437] width 266 height 26
type input "319.2749938964844"
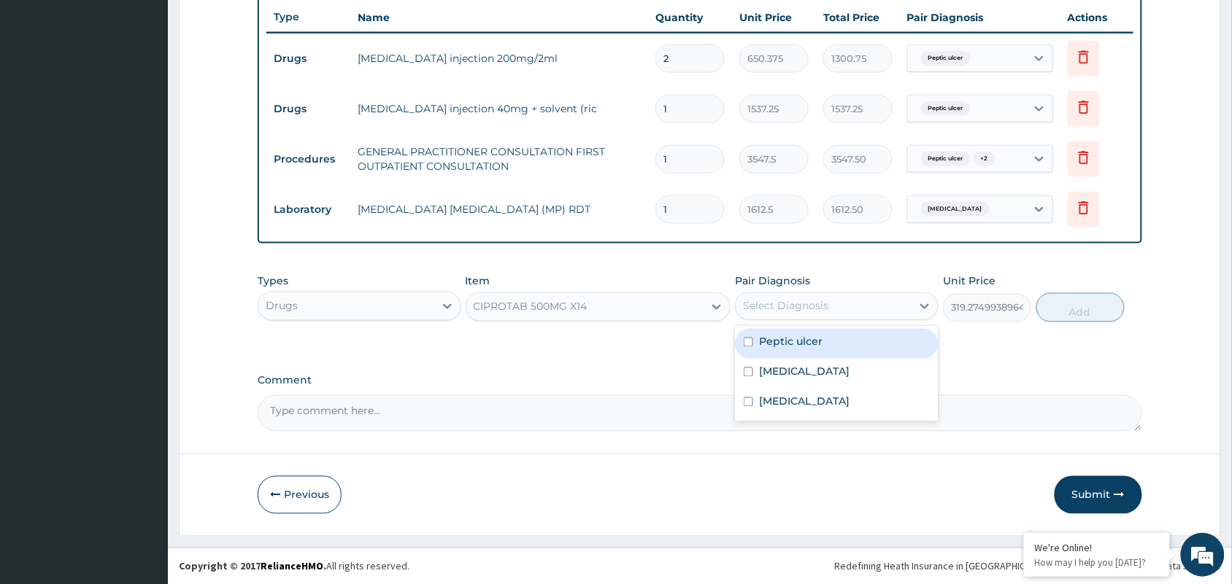
click at [792, 295] on div "Select Diagnosis" at bounding box center [823, 306] width 176 height 23
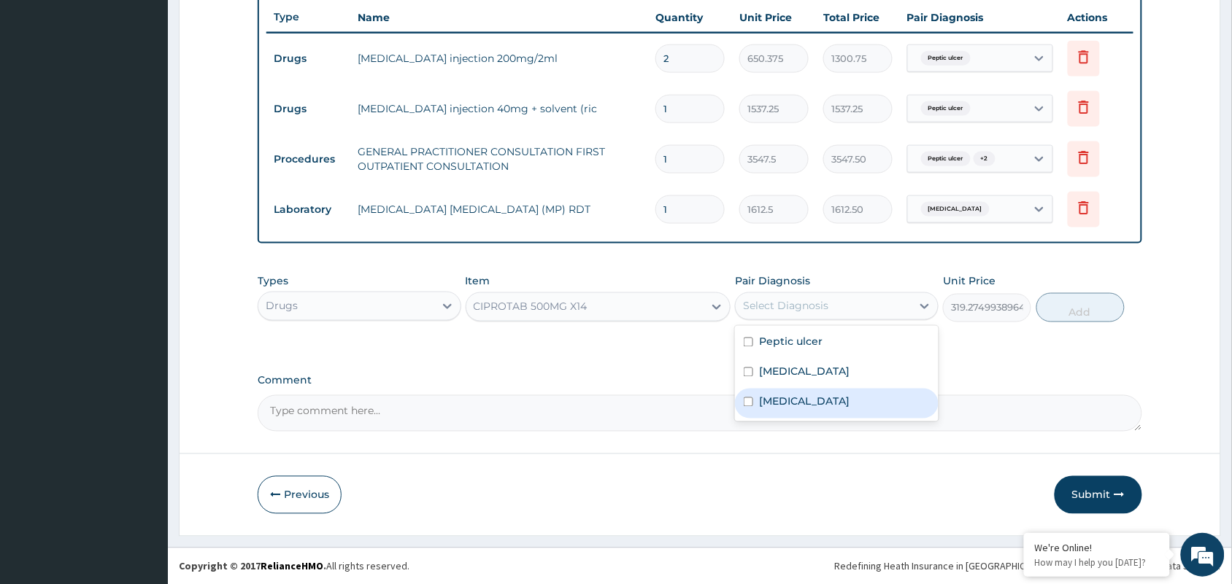
click at [799, 398] on div "Sepsis" at bounding box center [837, 404] width 204 height 30
checkbox input "true"
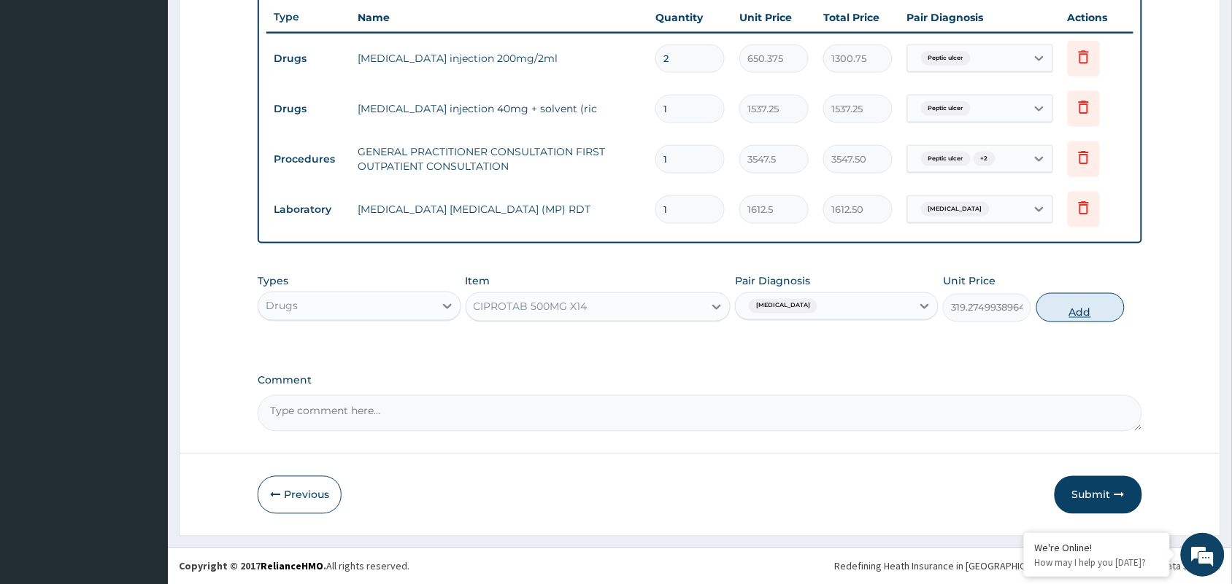
click at [1070, 306] on button "Add" at bounding box center [1080, 307] width 88 height 29
type input "0"
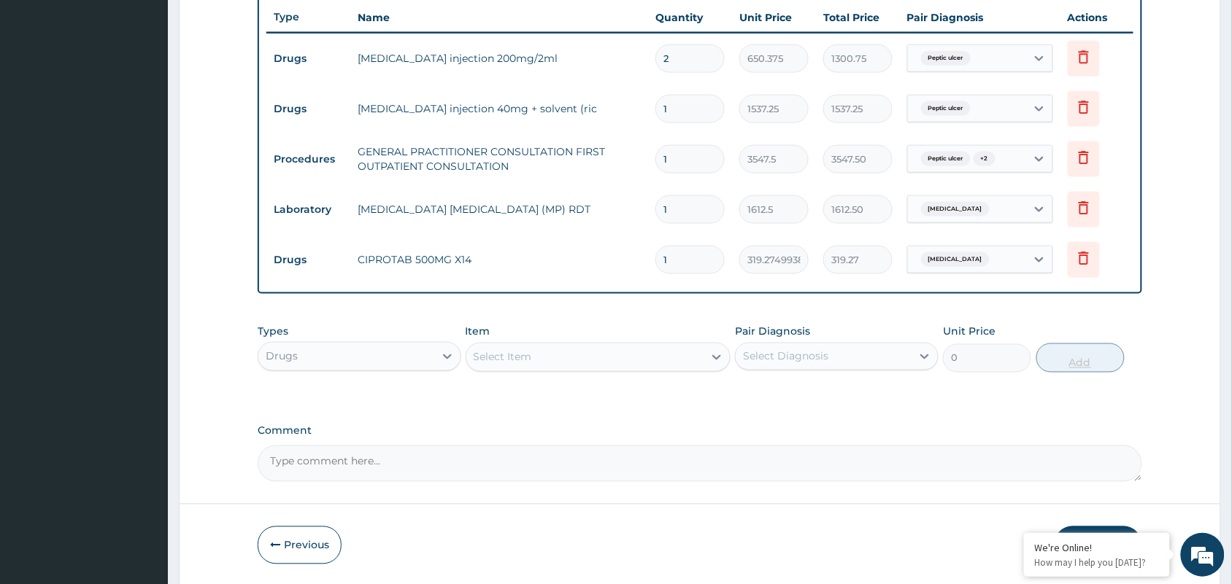
type input "14"
type input "4469.85"
type input "14"
click at [505, 358] on div "Select Item" at bounding box center [503, 357] width 58 height 15
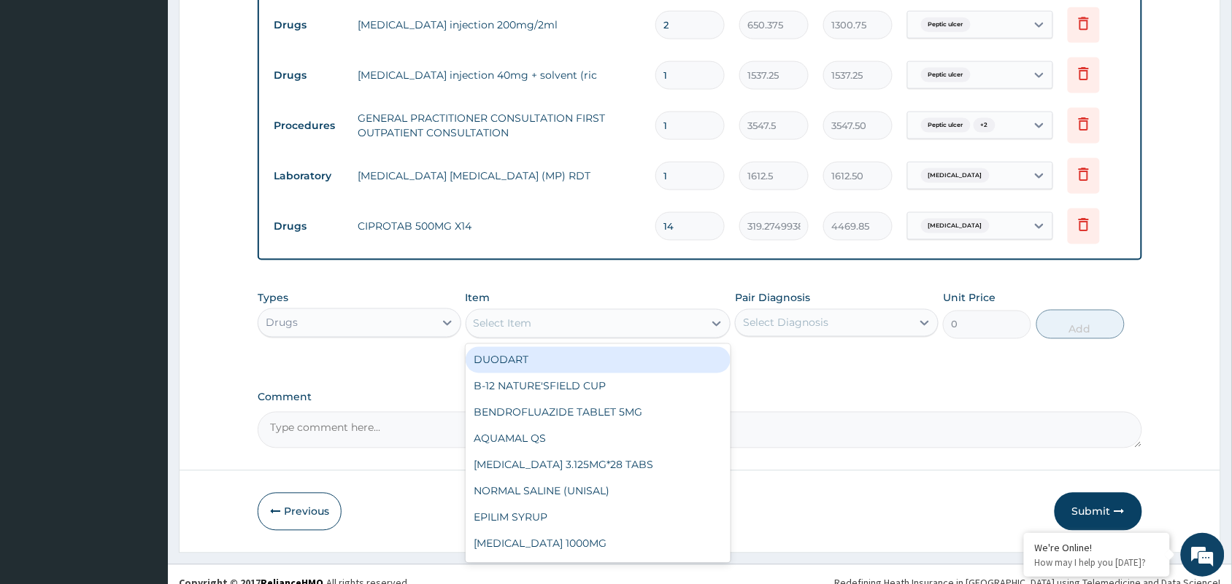
scroll to position [599, 0]
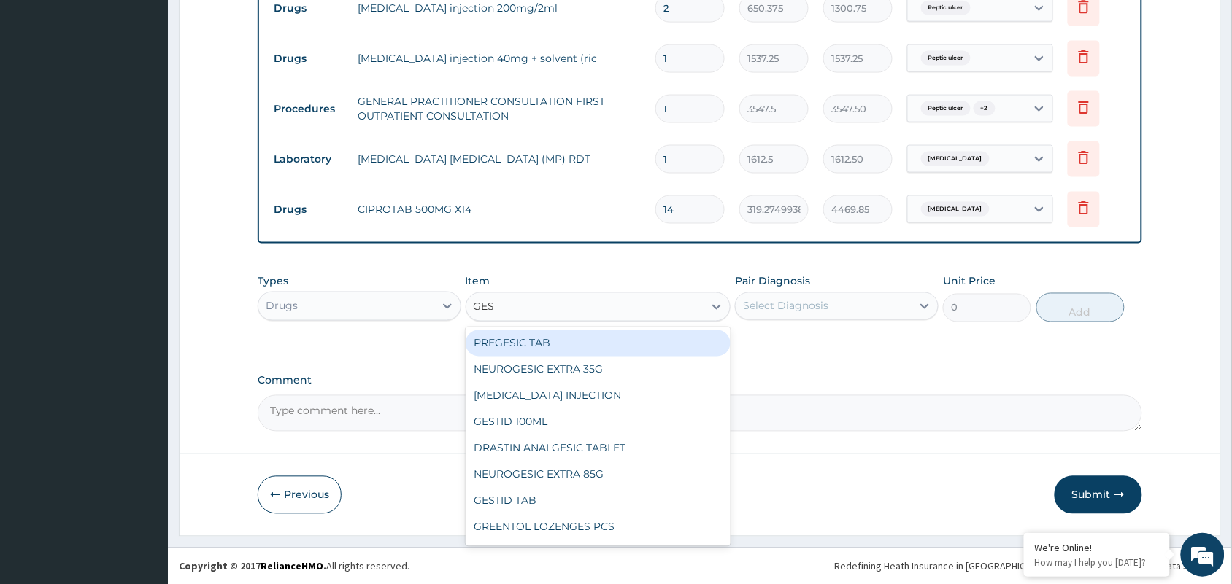
type input "GEST"
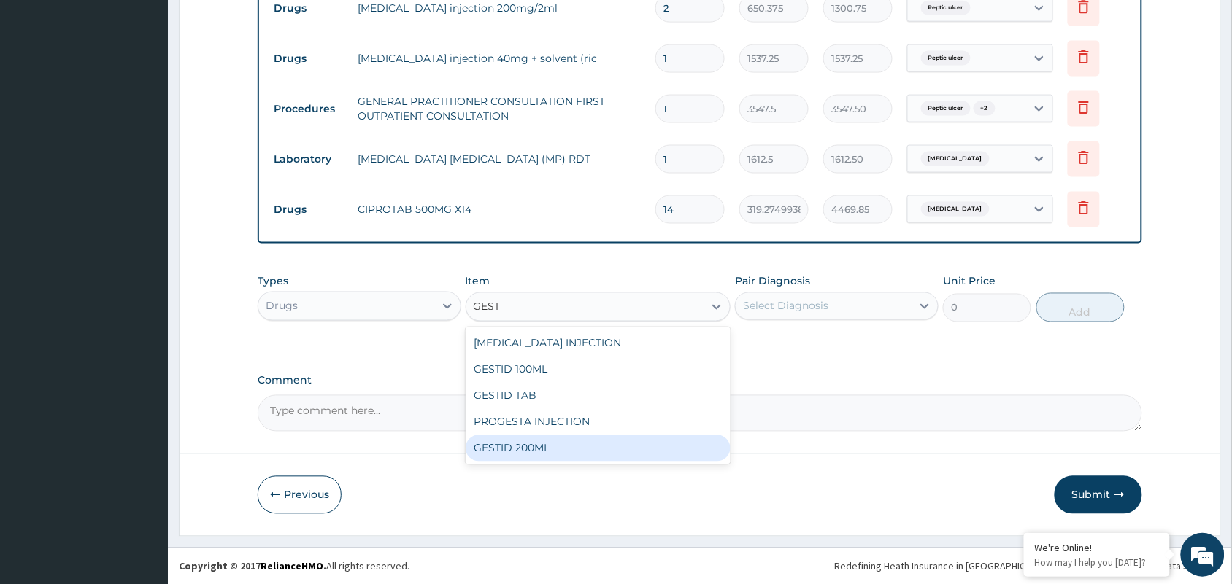
click at [489, 447] on div "GESTID 200ML" at bounding box center [598, 449] width 266 height 26
type input "1064.25"
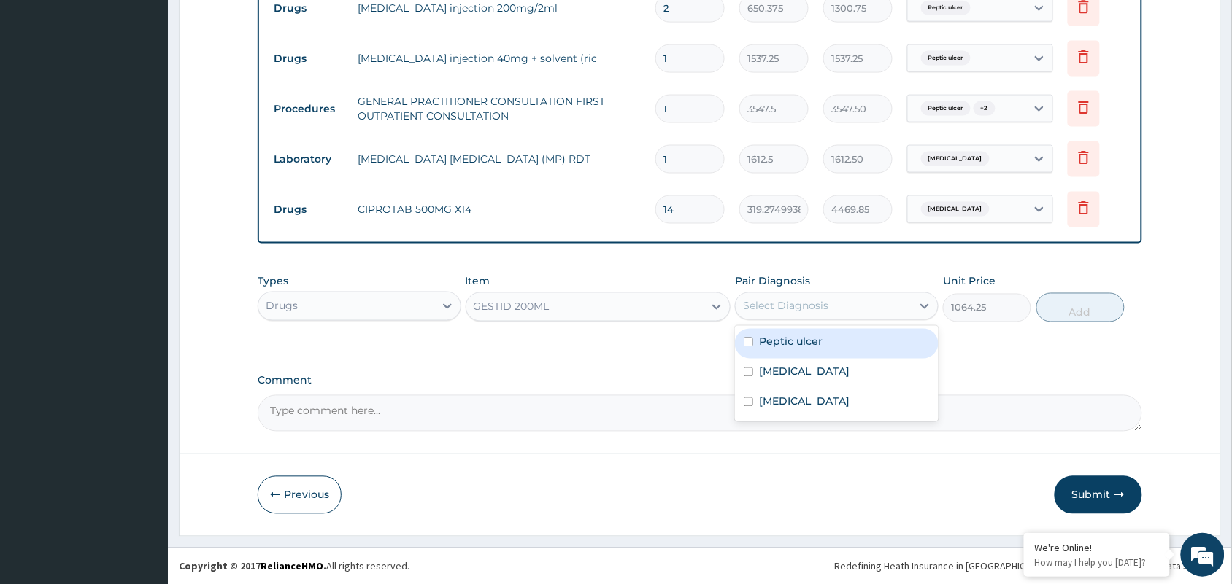
click at [813, 307] on div "Select Diagnosis" at bounding box center [785, 306] width 85 height 15
click at [792, 332] on div "Peptic ulcer" at bounding box center [837, 344] width 204 height 30
checkbox input "true"
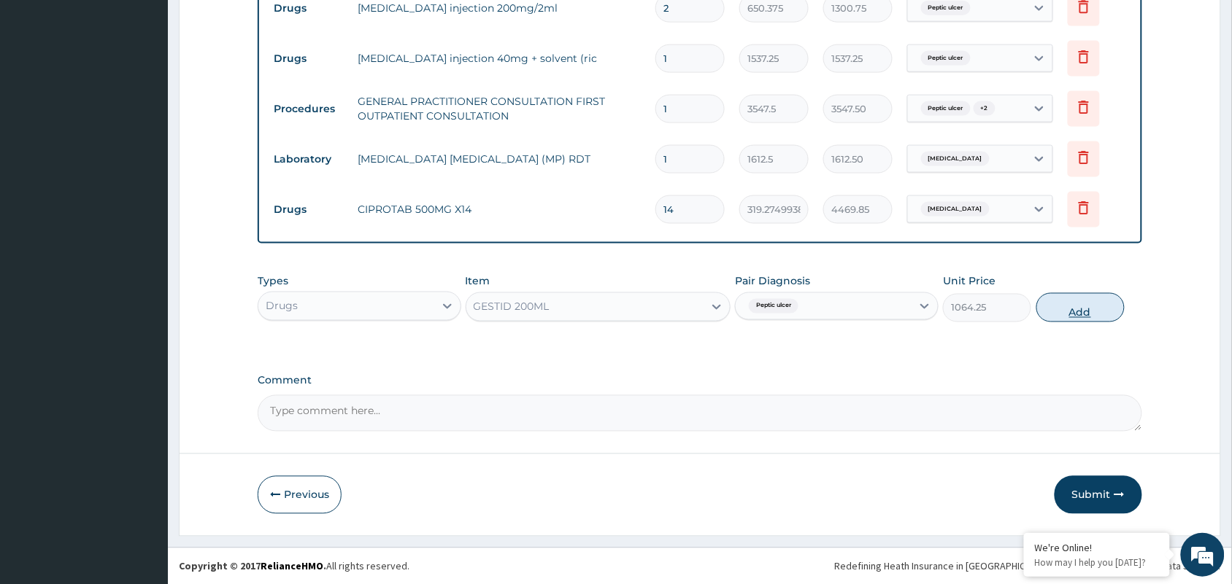
click at [1059, 310] on button "Add" at bounding box center [1080, 307] width 88 height 29
type input "0"
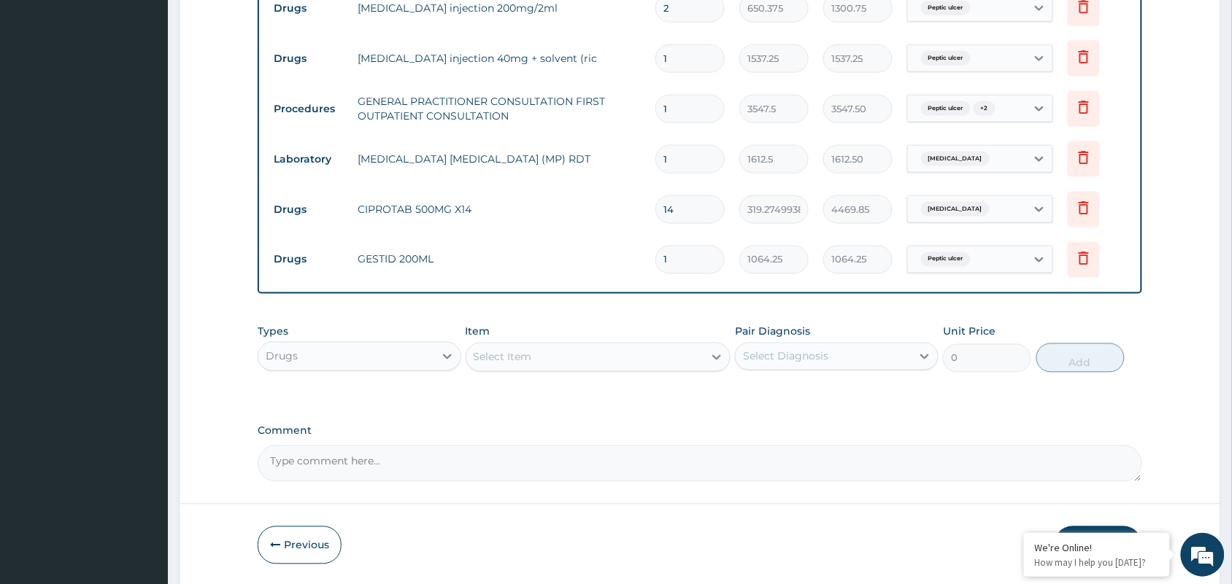
click at [606, 343] on div "Select Item" at bounding box center [598, 357] width 266 height 29
click at [606, 346] on div "Select Item" at bounding box center [585, 357] width 238 height 23
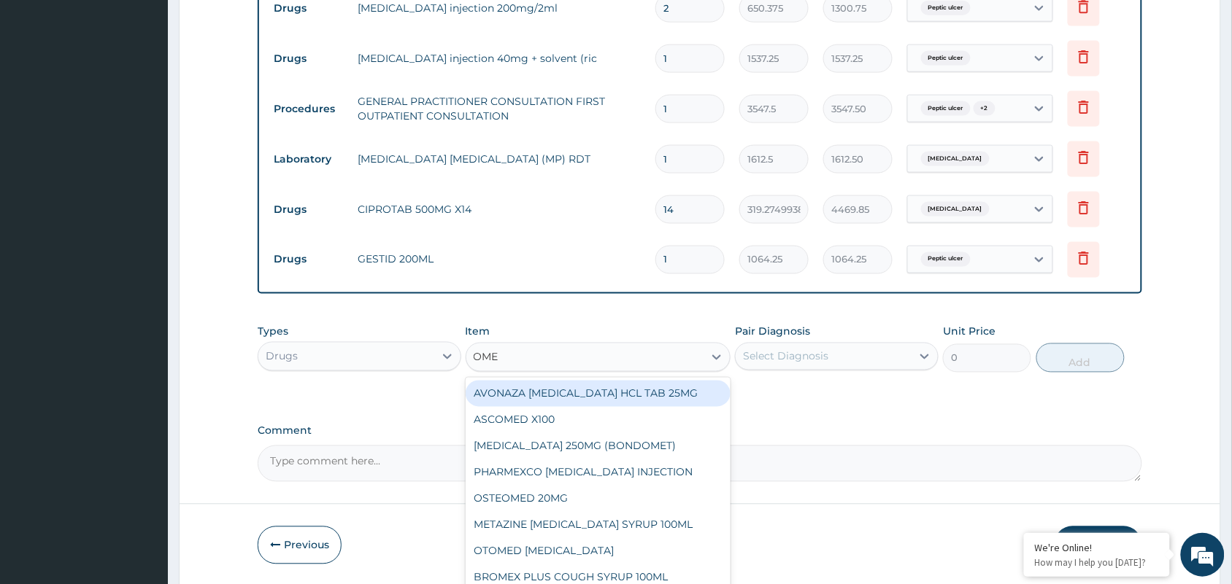
type input "OMEP"
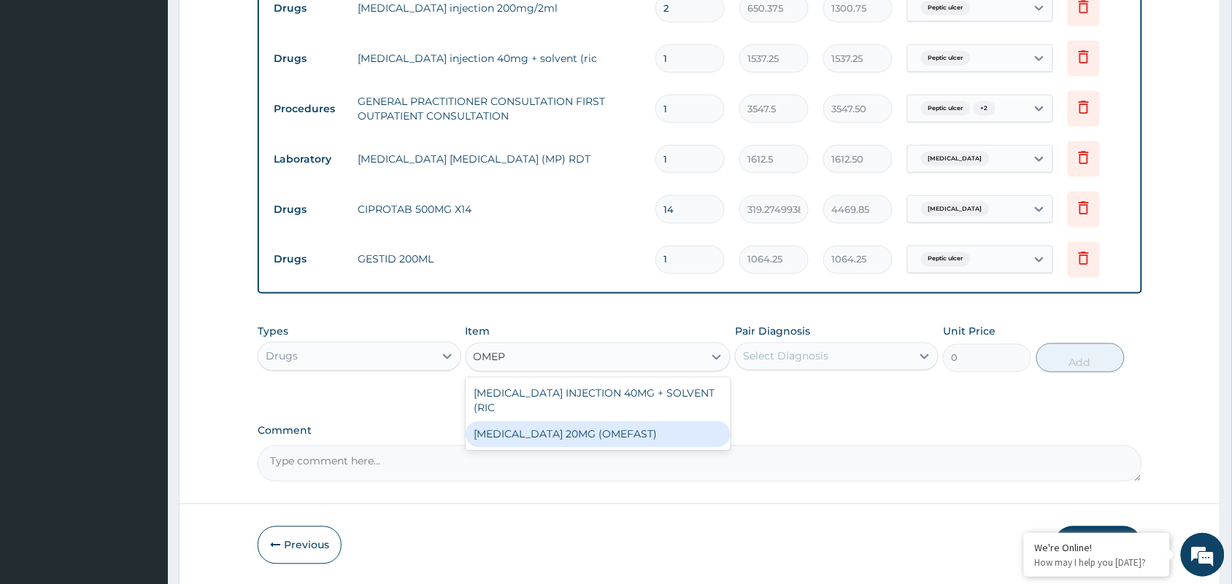
click at [590, 436] on div "OMEPRAZOLE 20MG (OMEFAST)" at bounding box center [598, 435] width 266 height 26
type input "82.7750015258789"
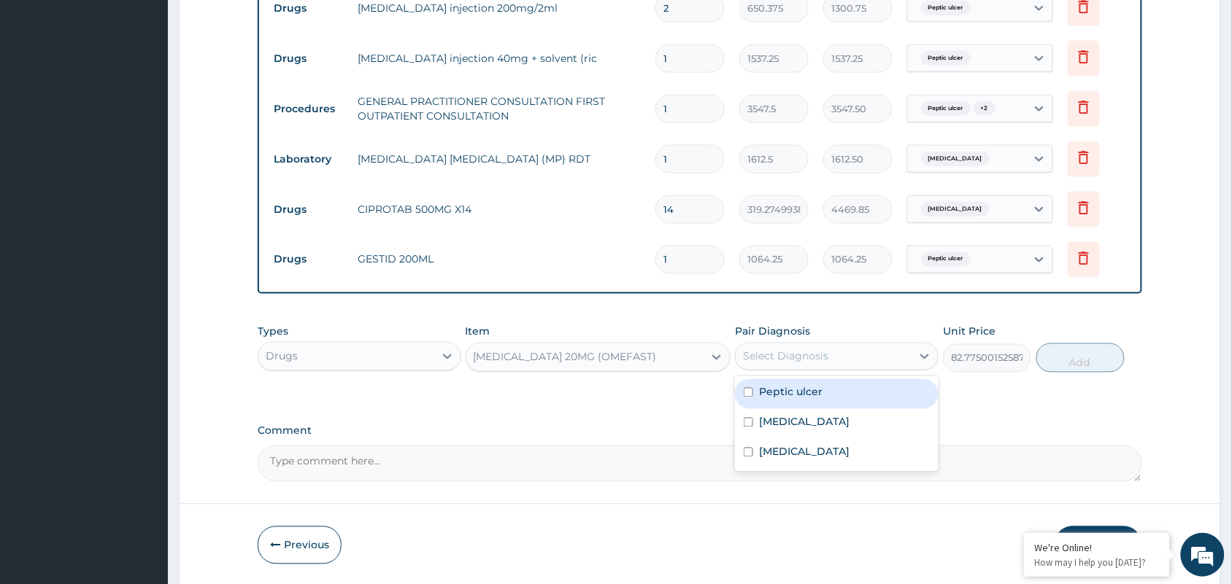
click at [822, 356] on div "Select Diagnosis" at bounding box center [785, 356] width 85 height 15
click at [826, 384] on div "Peptic ulcer" at bounding box center [837, 394] width 204 height 30
checkbox input "true"
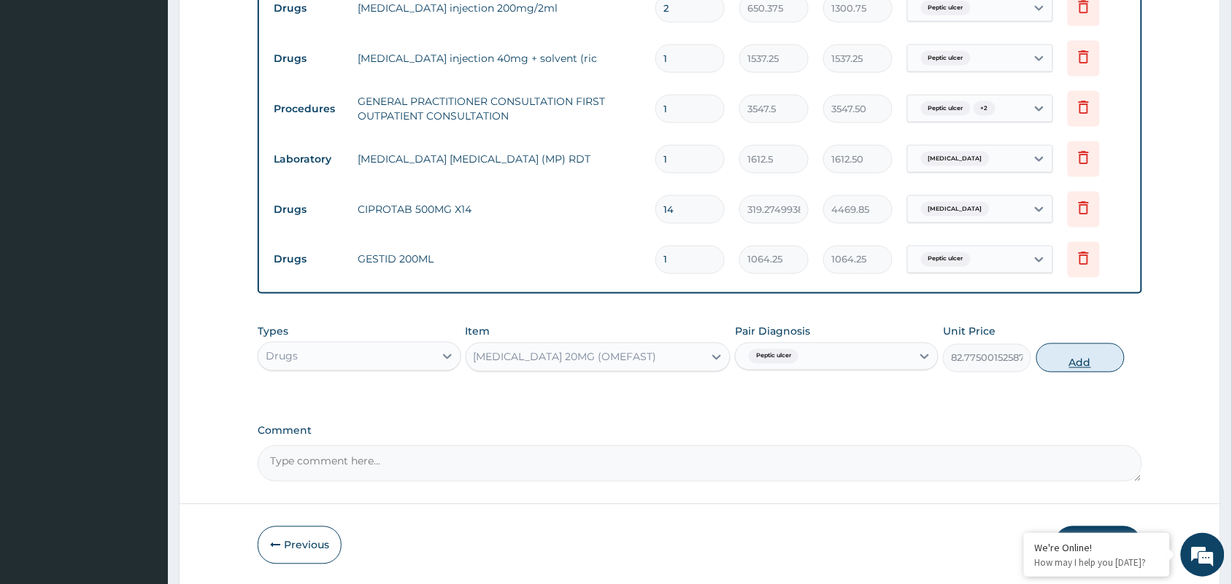
click at [1064, 357] on button "Add" at bounding box center [1080, 358] width 88 height 29
type input "0"
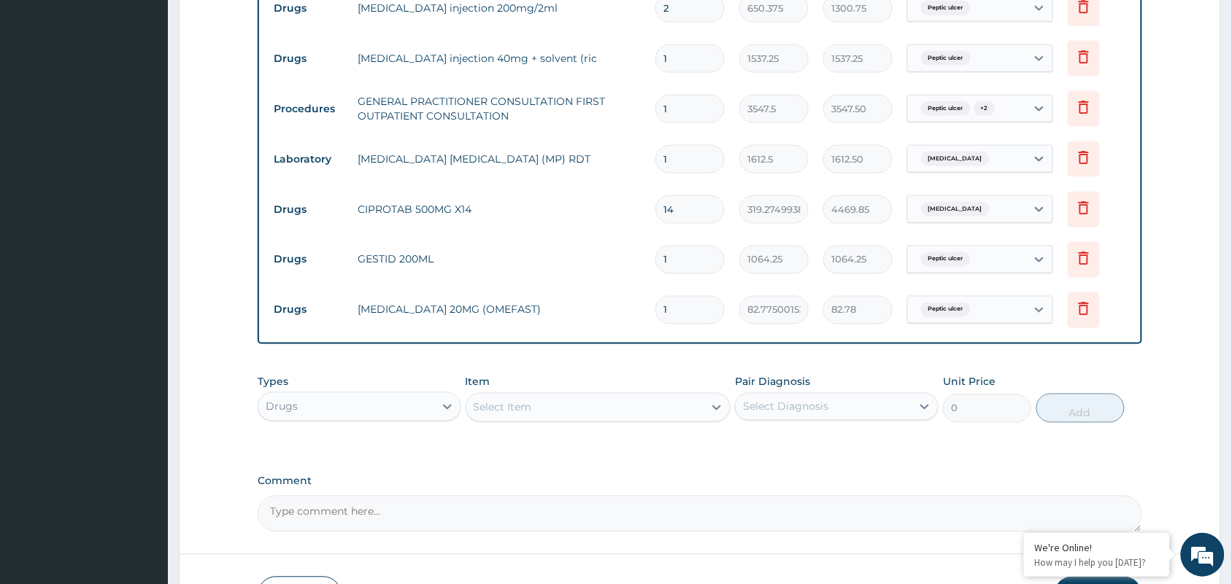
type input "14"
type input "1158.85"
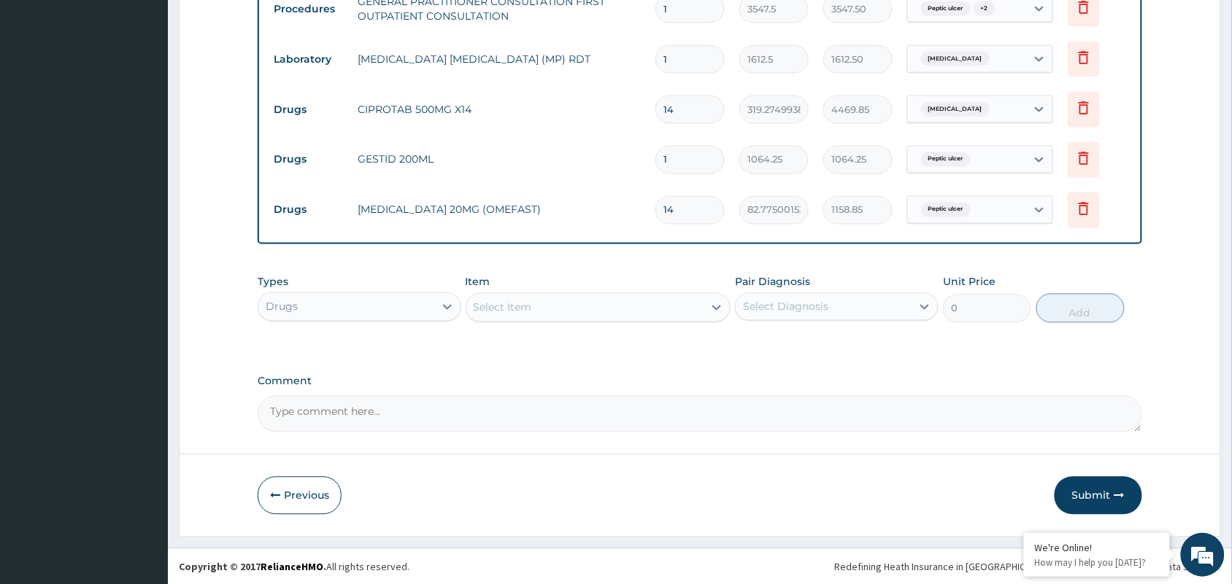
type input "14"
click at [604, 305] on div "Select Item" at bounding box center [585, 307] width 238 height 23
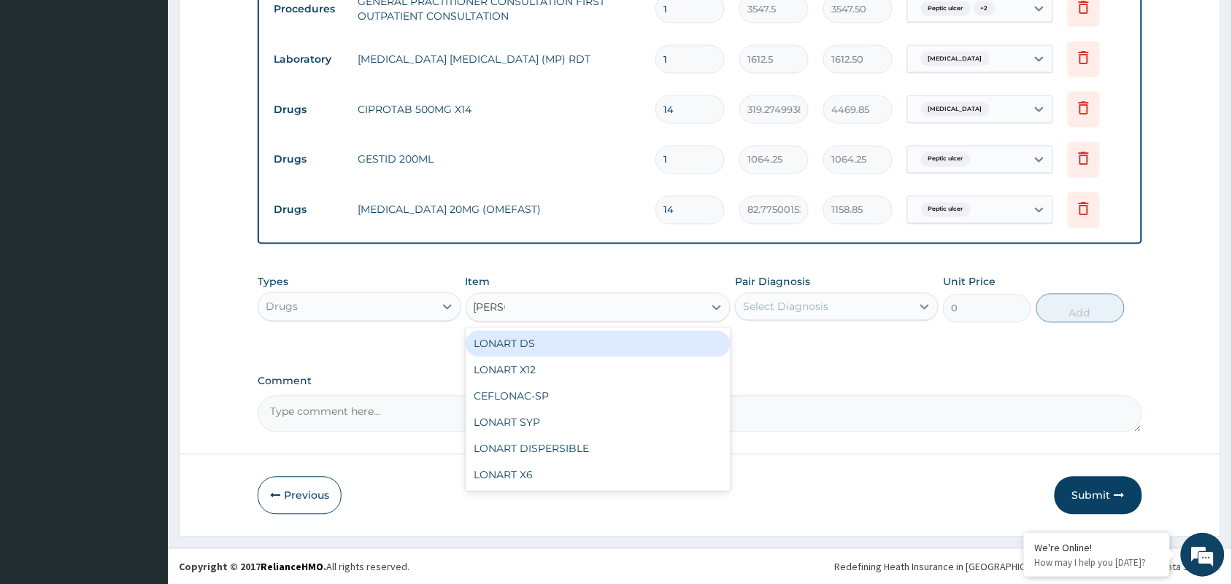
type input "LONAR"
click at [563, 341] on div "LONART DS" at bounding box center [598, 344] width 266 height 26
type input "473"
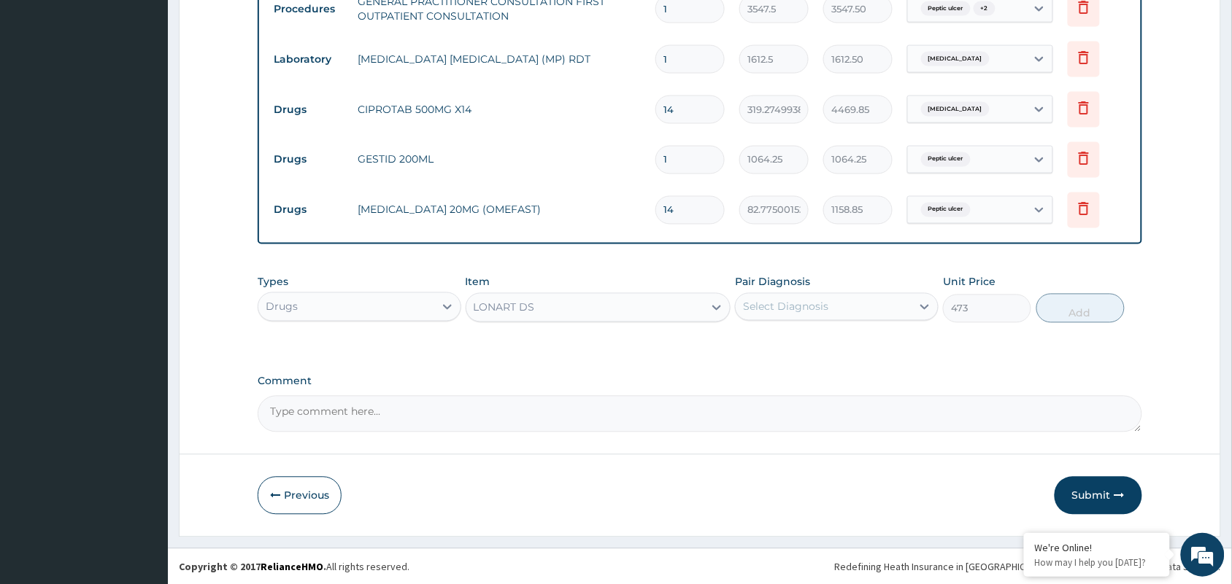
click at [830, 307] on div "Select Diagnosis" at bounding box center [823, 306] width 176 height 23
click at [813, 370] on div "Malaria" at bounding box center [837, 375] width 204 height 30
checkbox input "true"
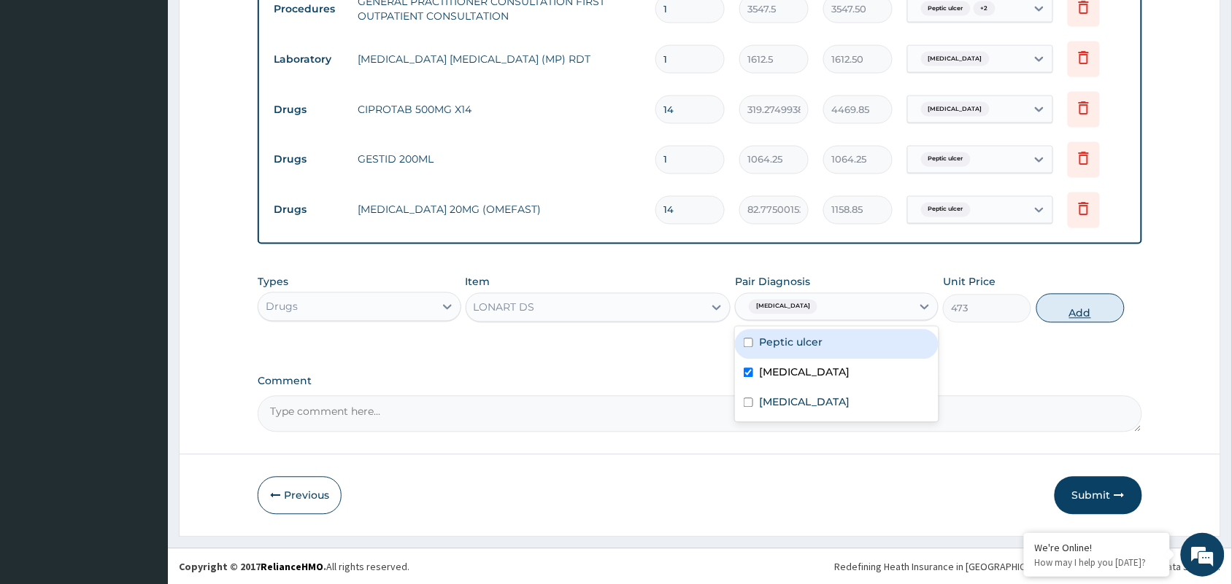
click at [1072, 309] on button "Add" at bounding box center [1080, 308] width 88 height 29
type input "0"
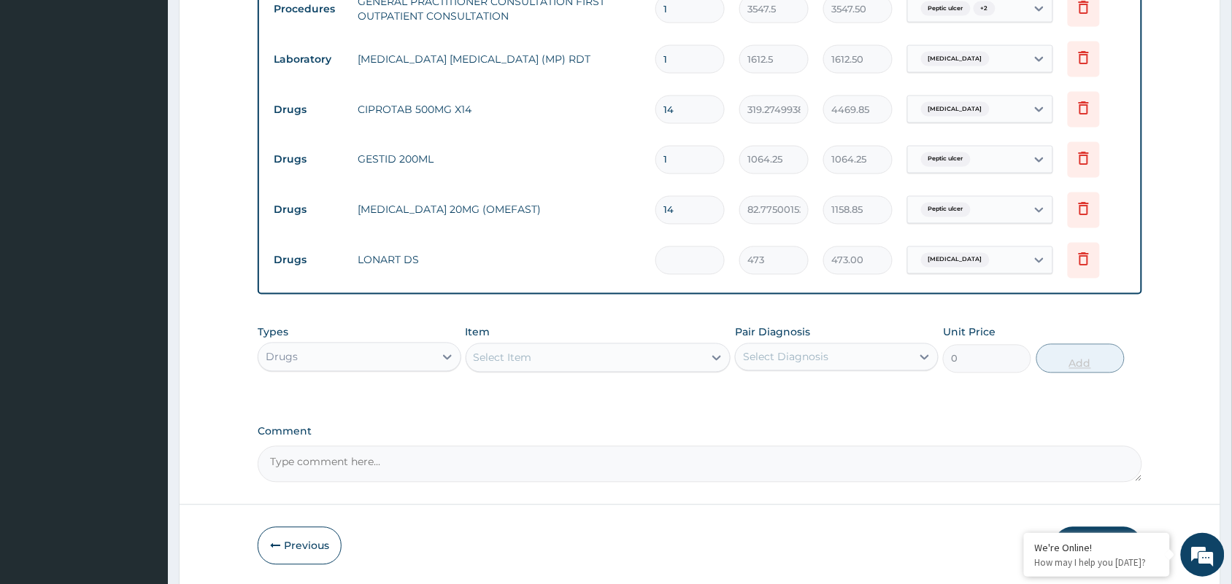
type input "0.00"
type input "6"
type input "2838.00"
type input "6"
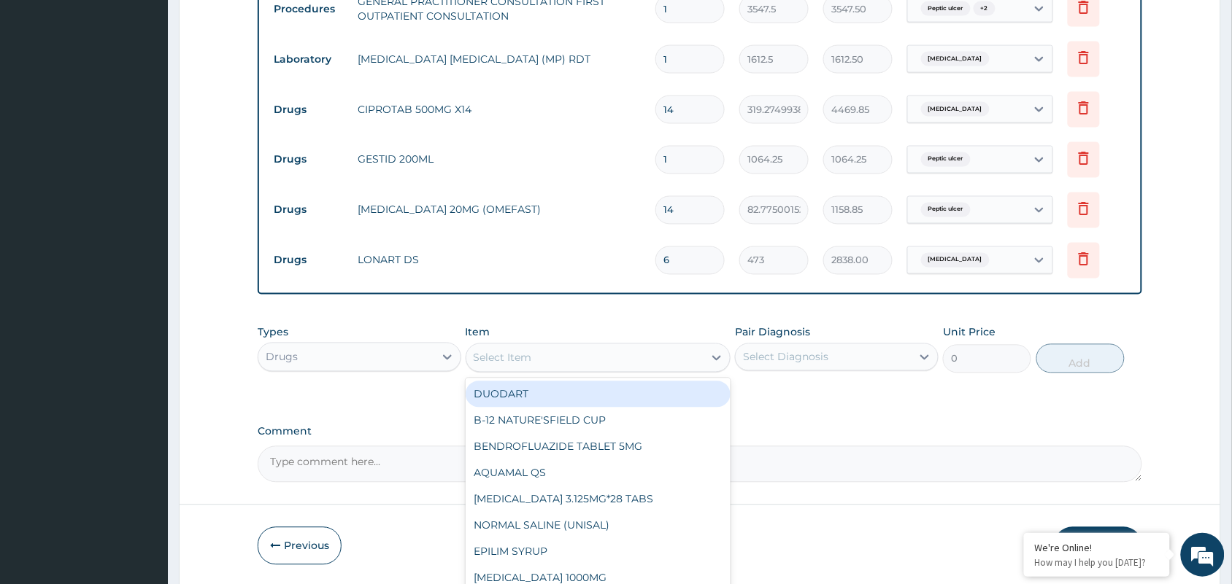
click at [519, 355] on div "Select Item" at bounding box center [503, 358] width 58 height 15
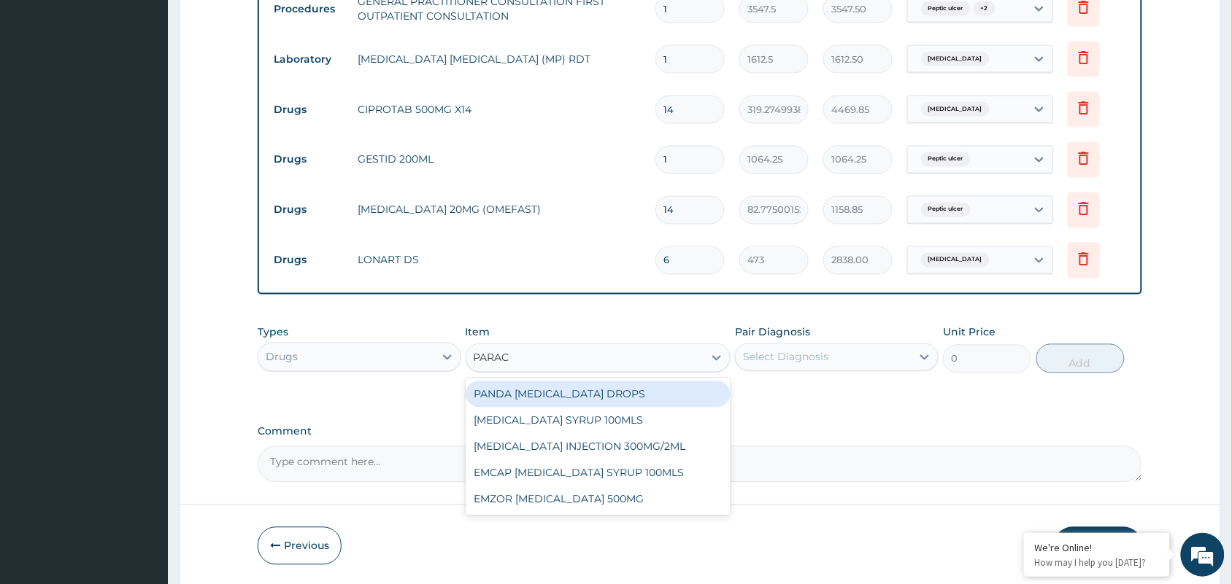
type input "PARACE"
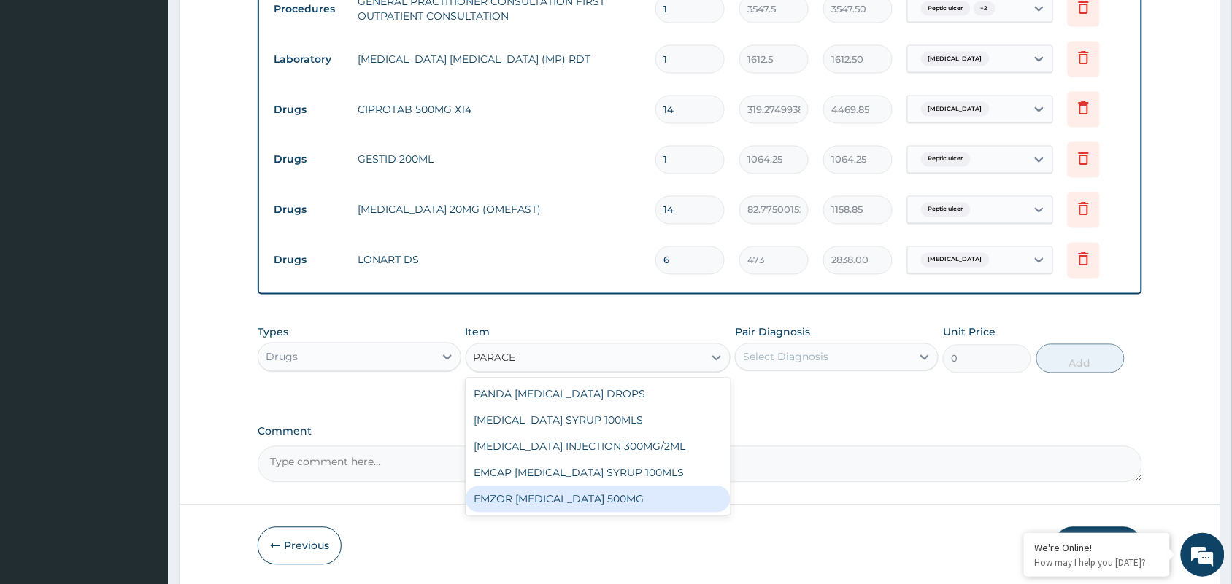
click at [563, 490] on div "EMZOR PARACETAMOL 500MG" at bounding box center [598, 500] width 266 height 26
type input "23.64999961853027"
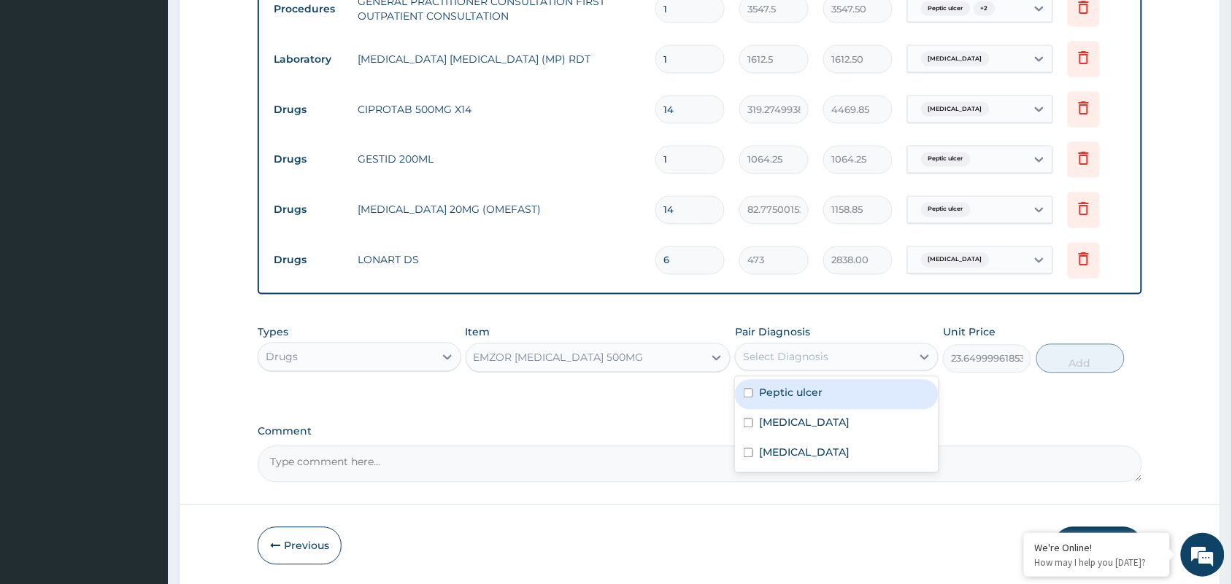
click at [797, 358] on div "Select Diagnosis" at bounding box center [785, 357] width 85 height 15
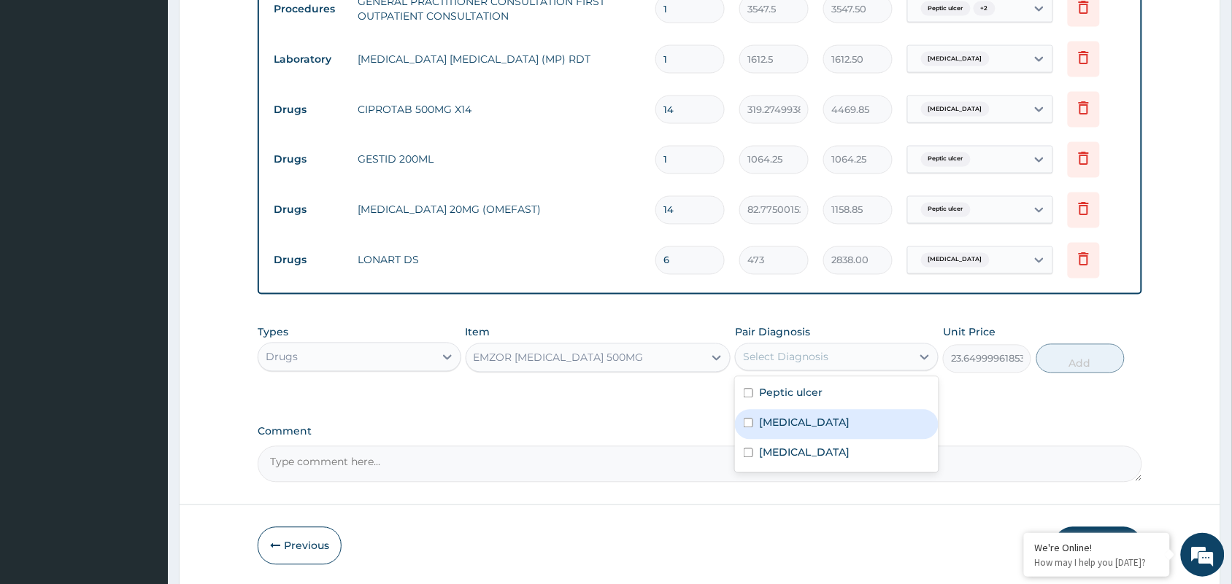
click at [795, 432] on div "Malaria" at bounding box center [837, 425] width 204 height 30
checkbox input "true"
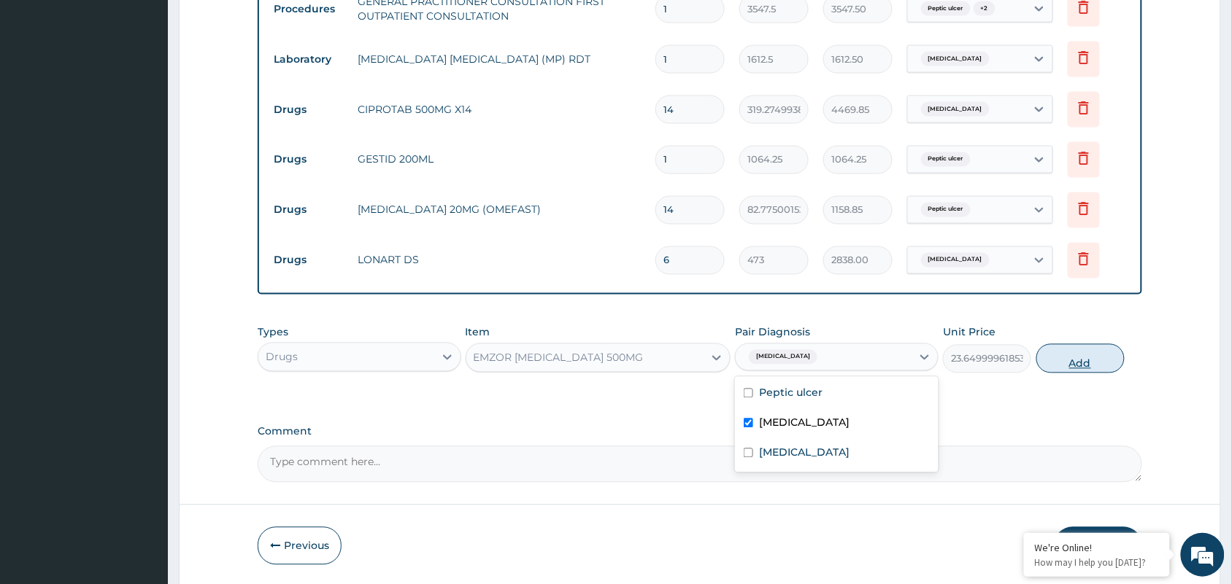
click at [1074, 366] on button "Add" at bounding box center [1080, 358] width 88 height 29
type input "0"
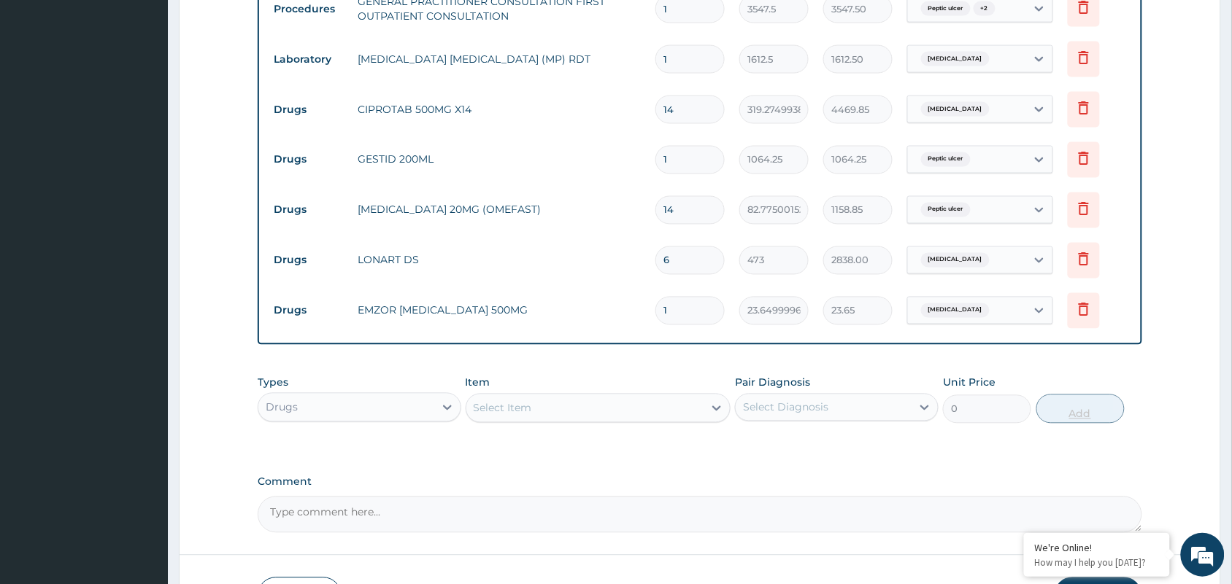
type input "18"
type input "425.70"
type input "18"
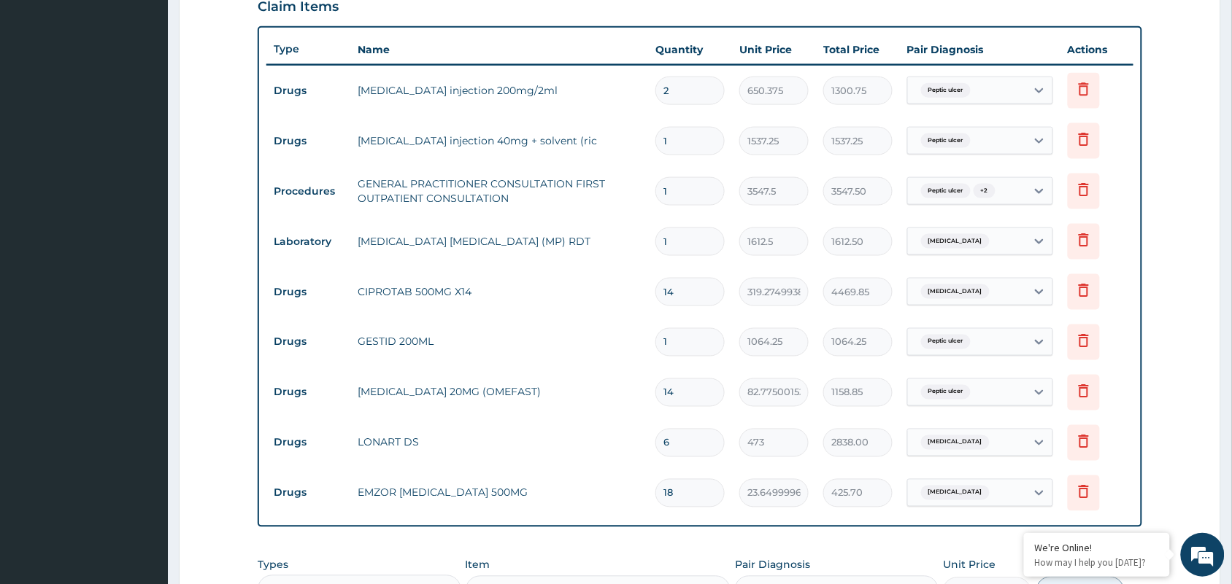
scroll to position [800, 0]
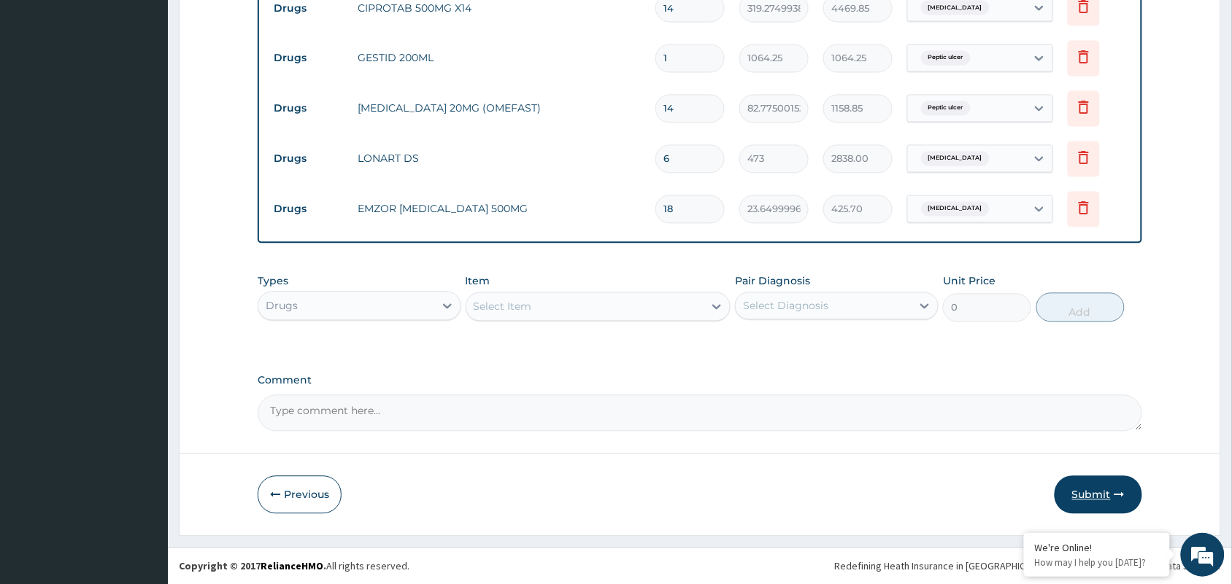
click at [1072, 493] on button "Submit" at bounding box center [1098, 495] width 88 height 38
